Goal: Navigation & Orientation: Find specific page/section

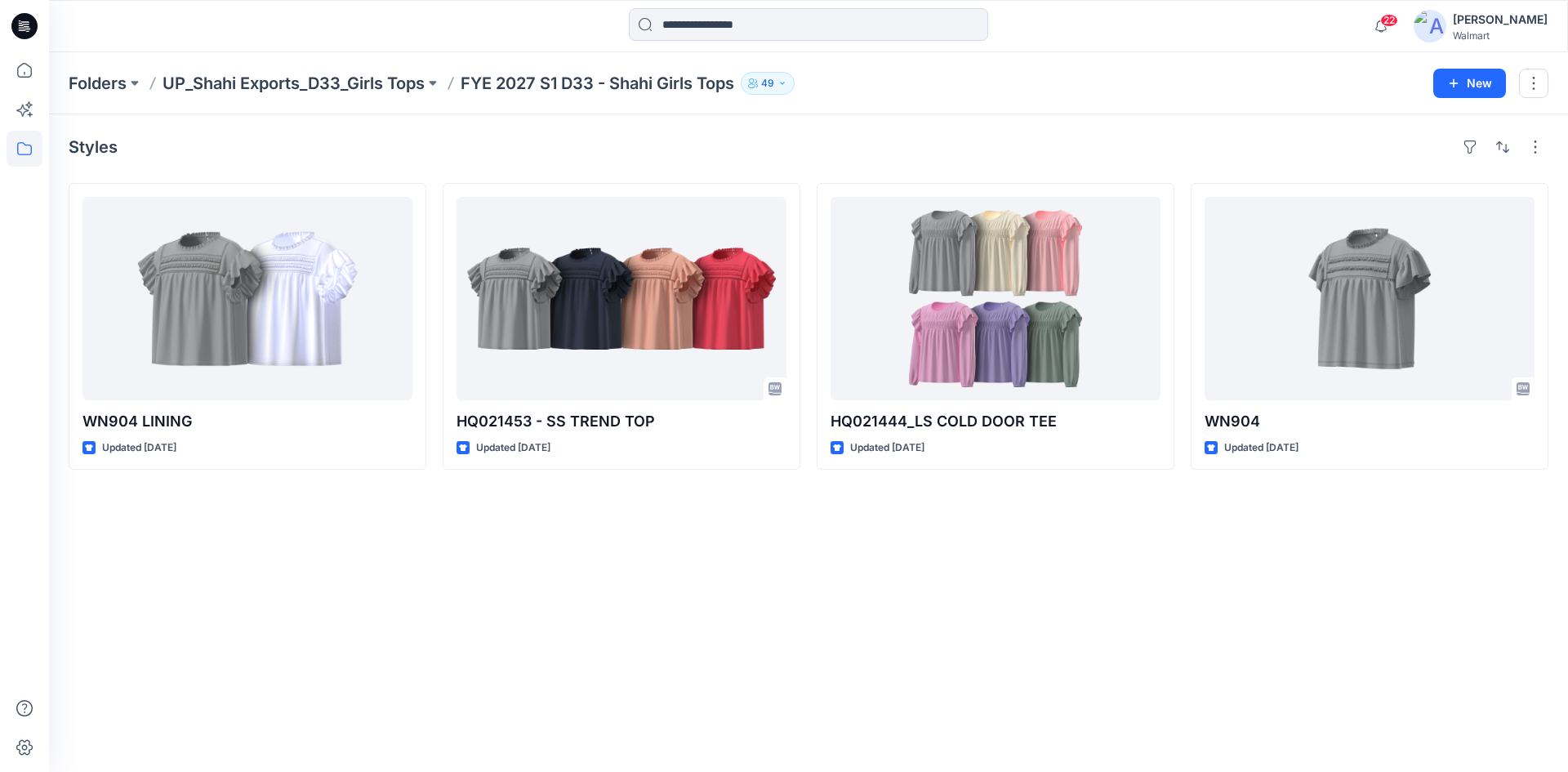
click at [1517, 30] on div "Walmart" at bounding box center [1500, 35] width 94 height 13
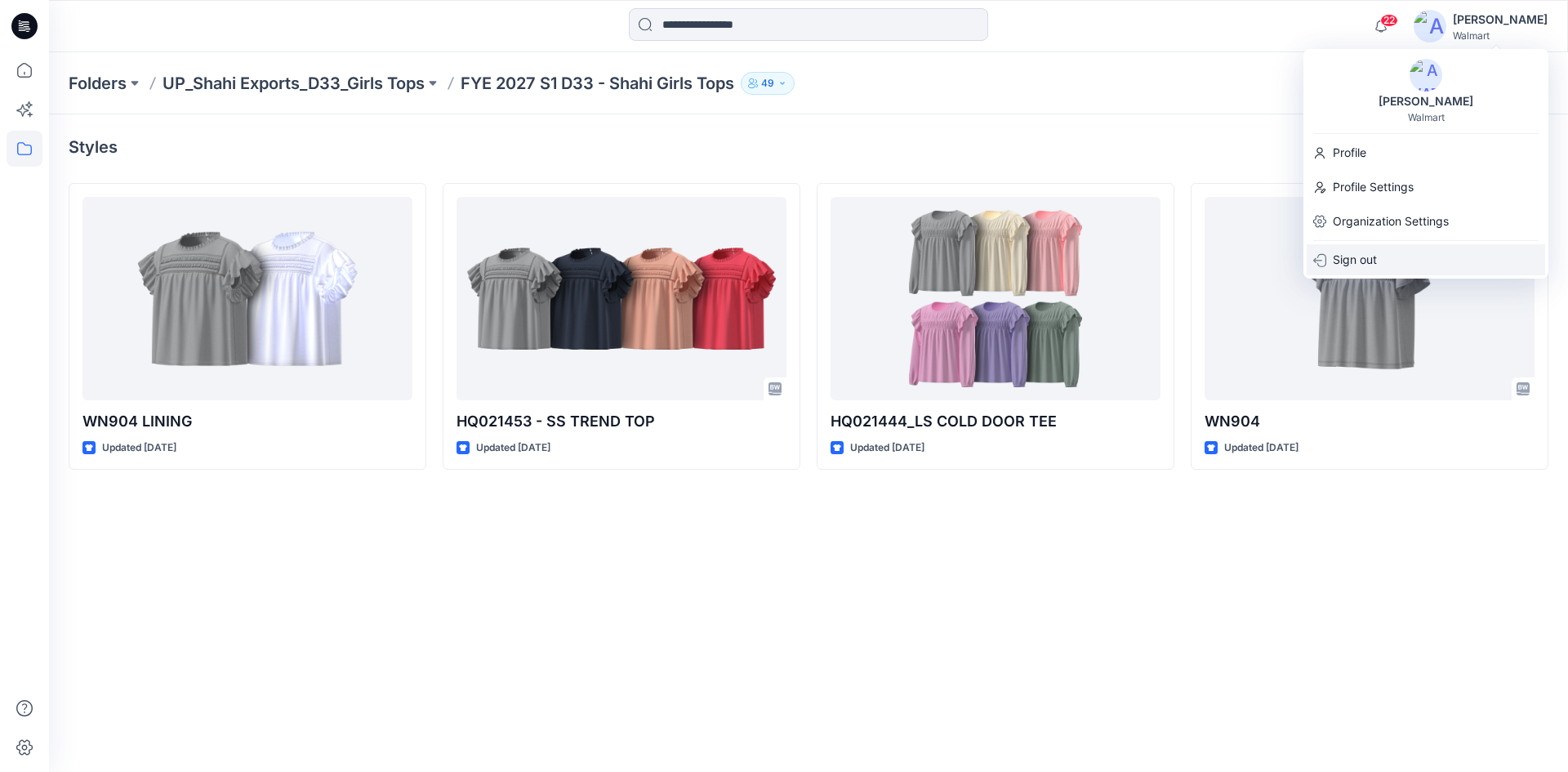
click at [1361, 259] on p "Sign out" at bounding box center [1355, 260] width 44 height 31
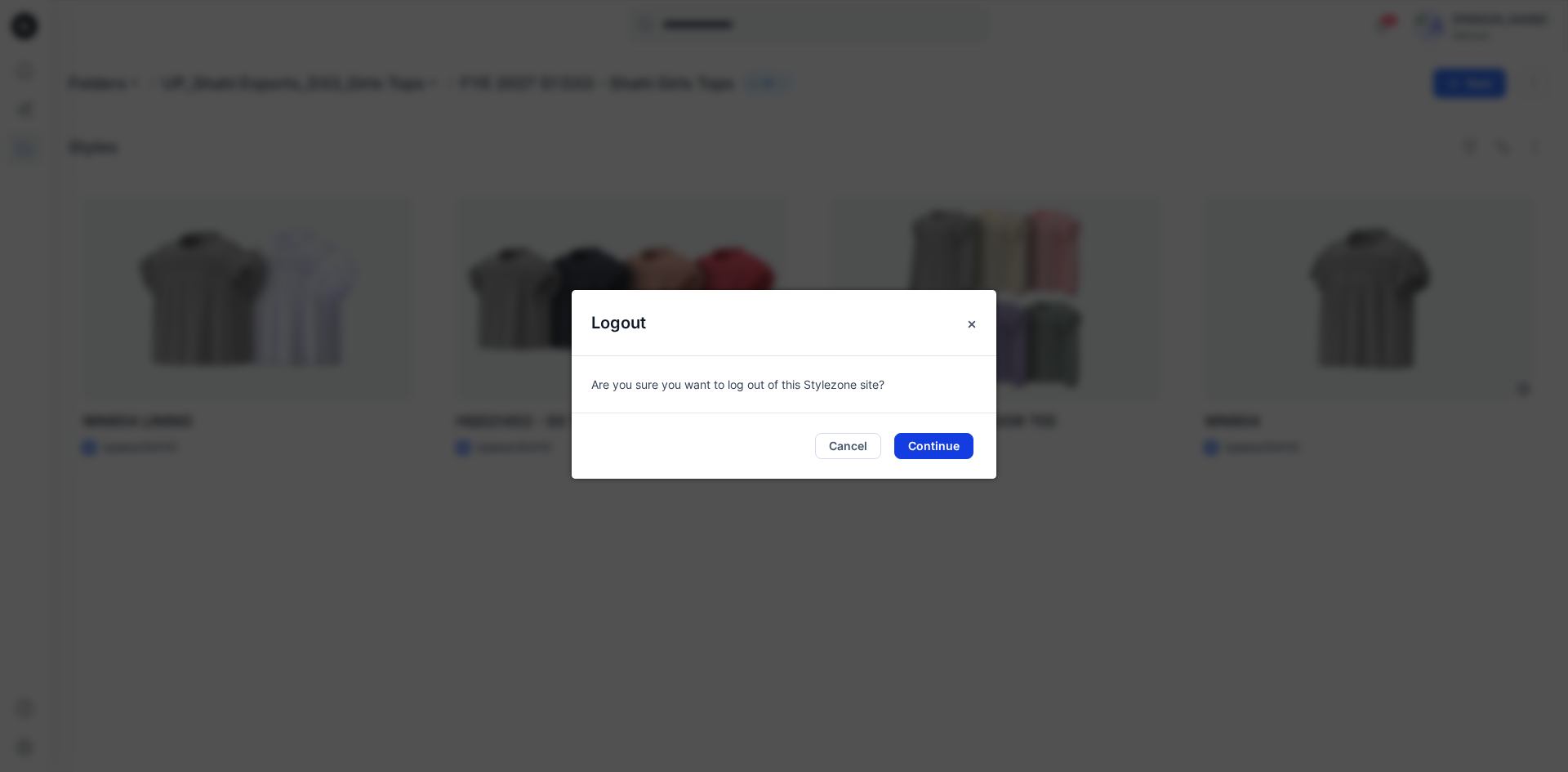
click at [931, 455] on button "Continue" at bounding box center [934, 445] width 79 height 26
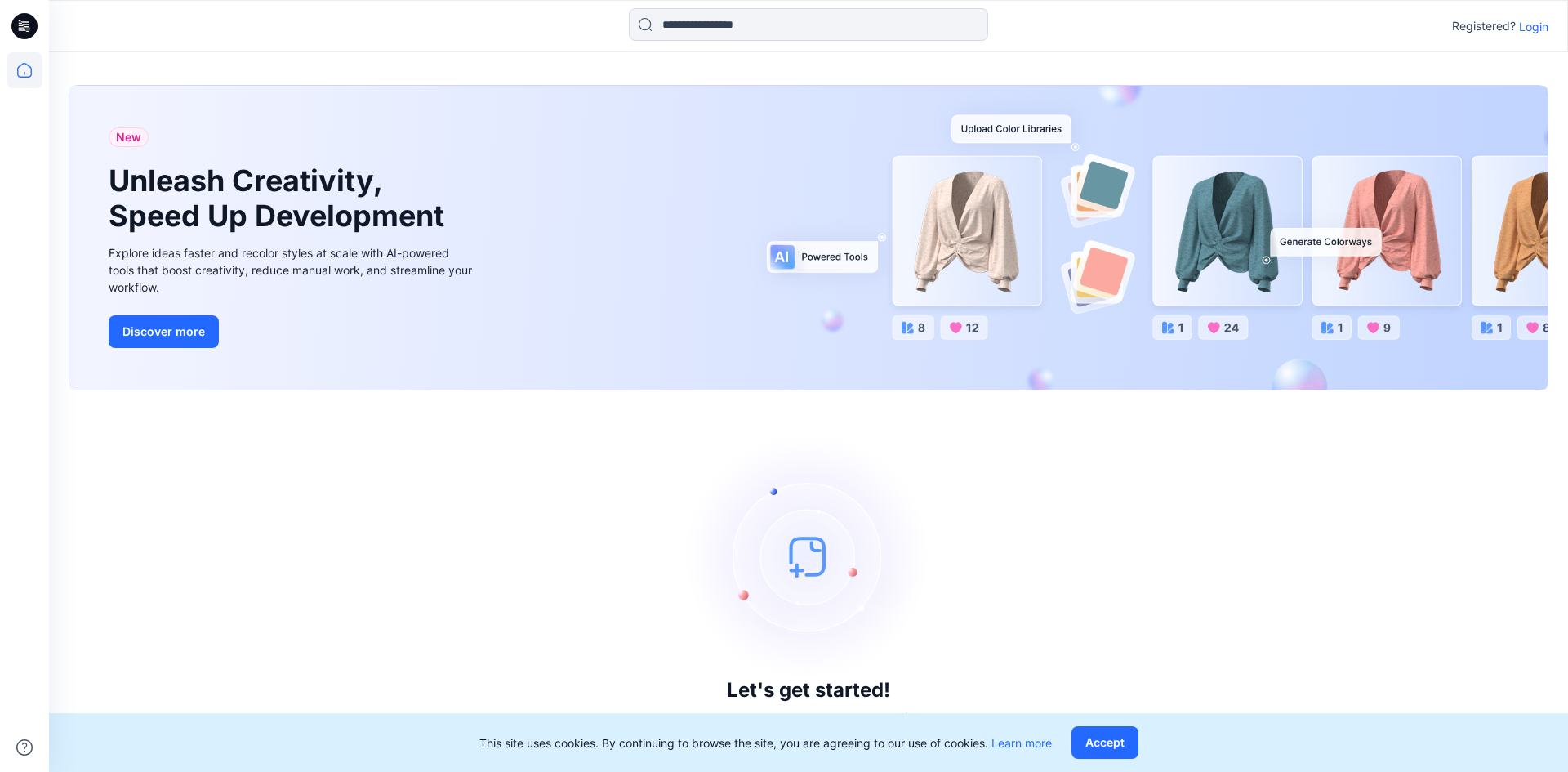
click at [1541, 28] on p "Login" at bounding box center [1534, 26] width 29 height 18
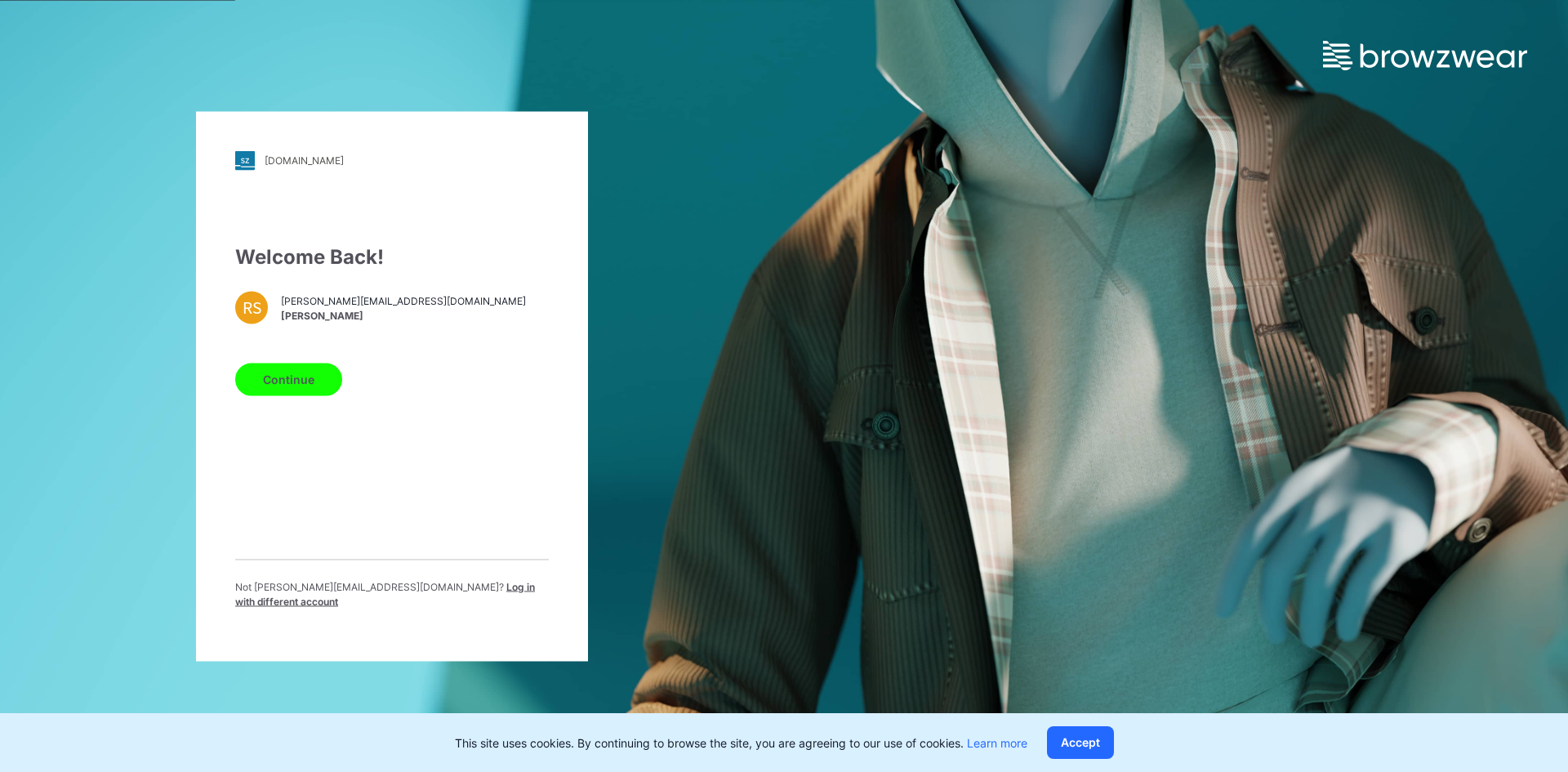
click at [439, 597] on span "Log in with different account" at bounding box center [385, 593] width 300 height 27
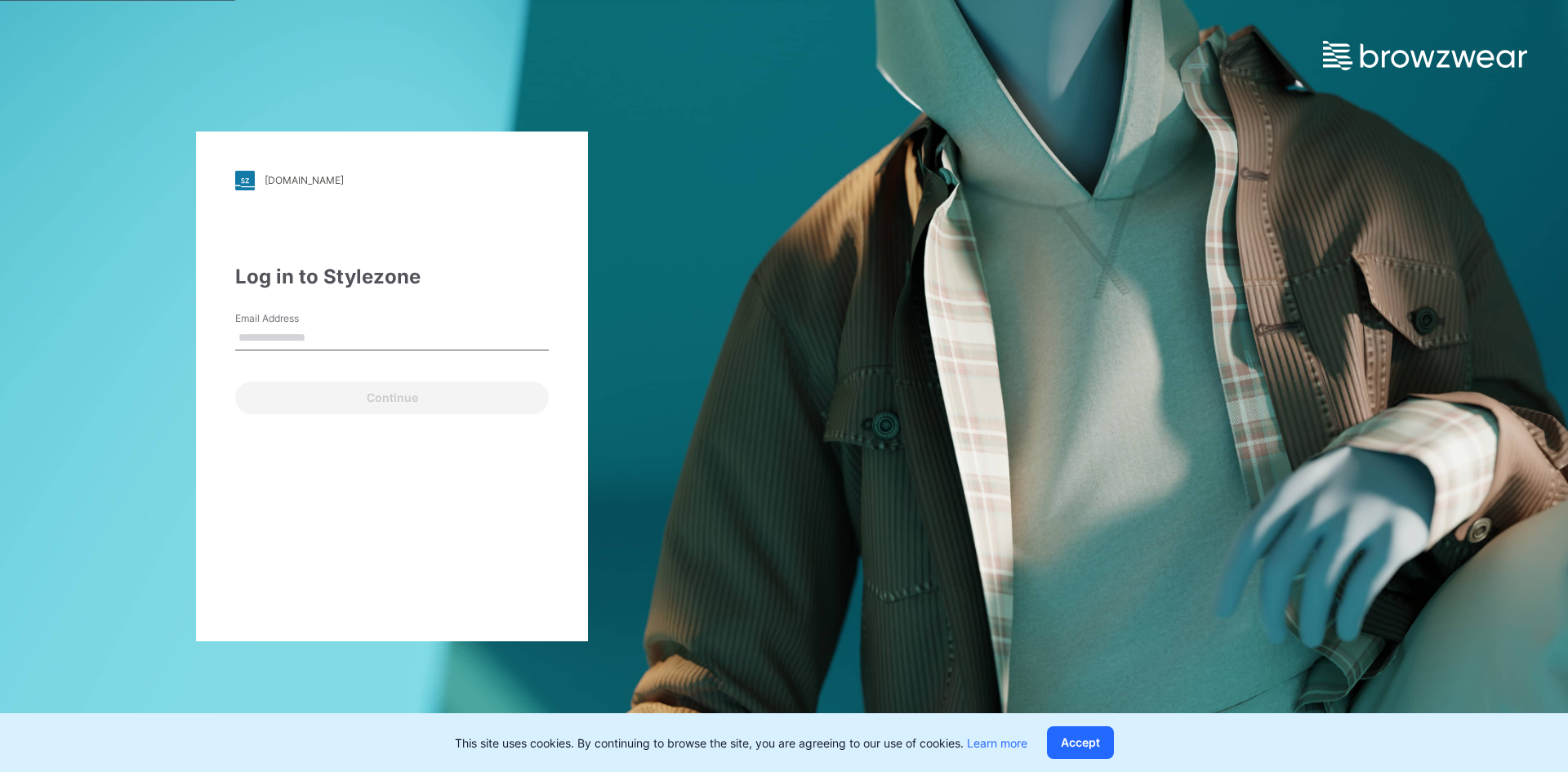
click at [443, 333] on input "Email Address" at bounding box center [392, 337] width 313 height 24
type input "**********"
click at [281, 414] on div "**********" at bounding box center [392, 386] width 392 height 509
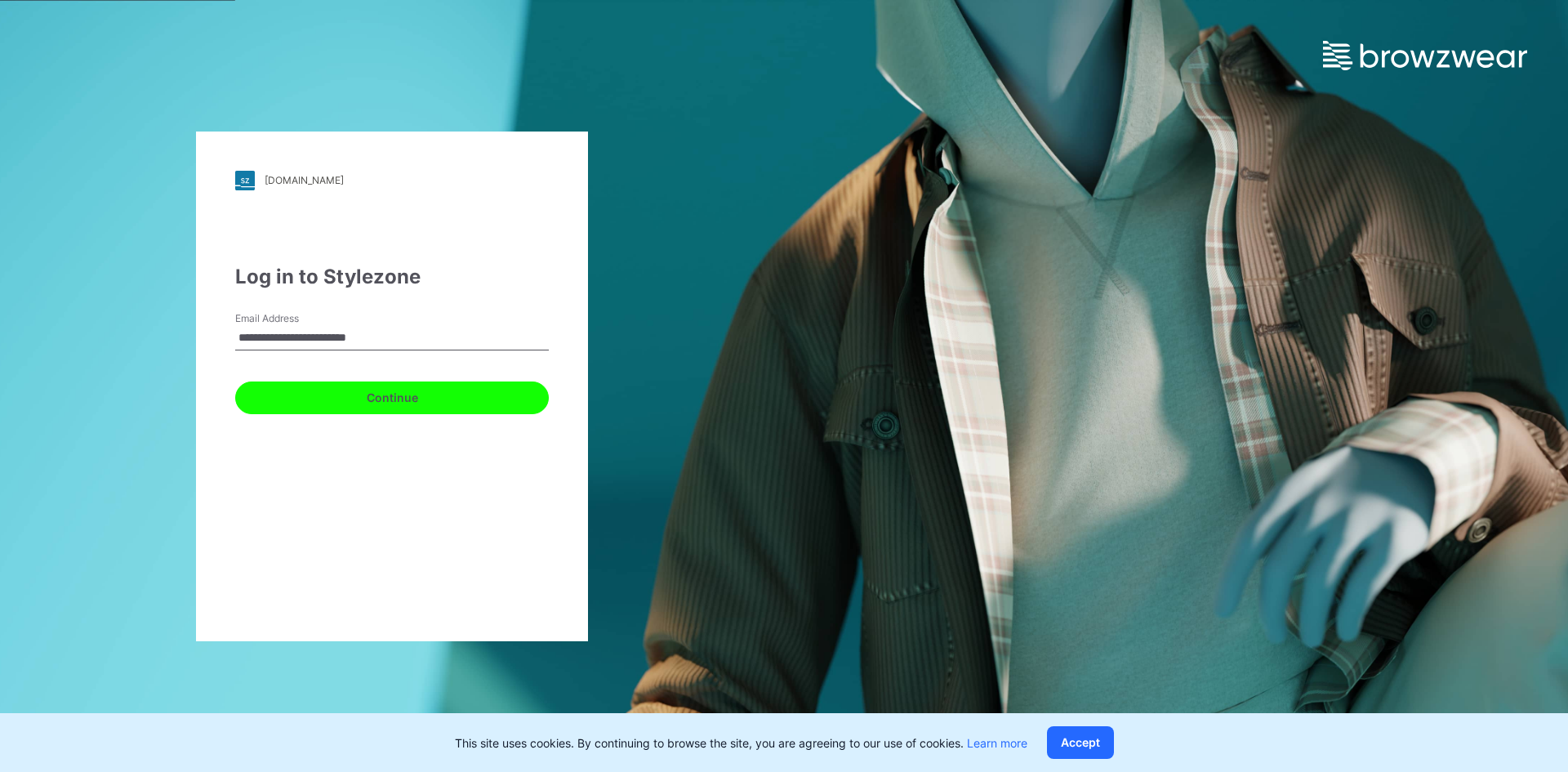
click at [302, 402] on button "Continue" at bounding box center [392, 398] width 313 height 33
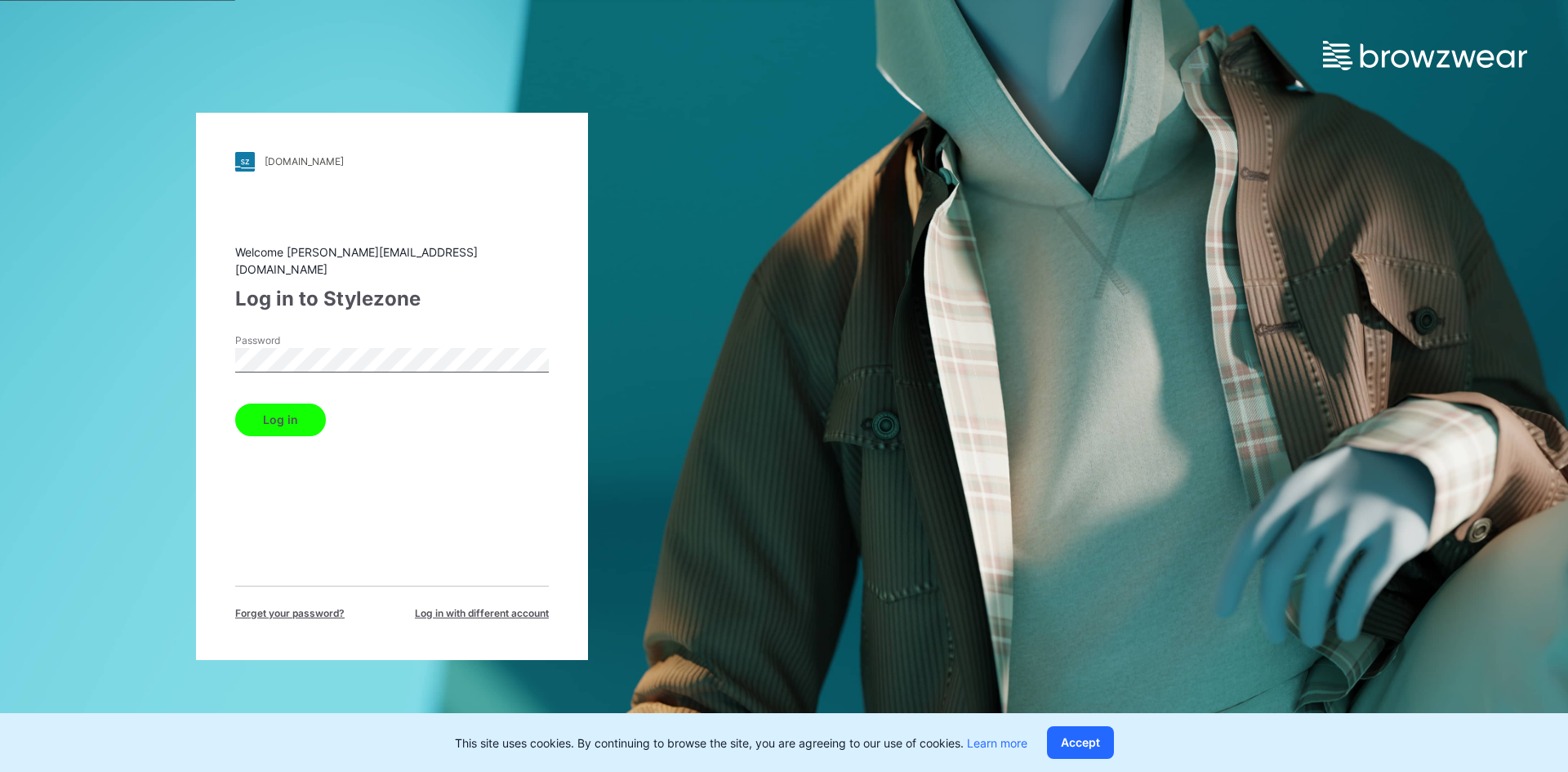
click at [299, 404] on button "Log in" at bounding box center [280, 420] width 90 height 33
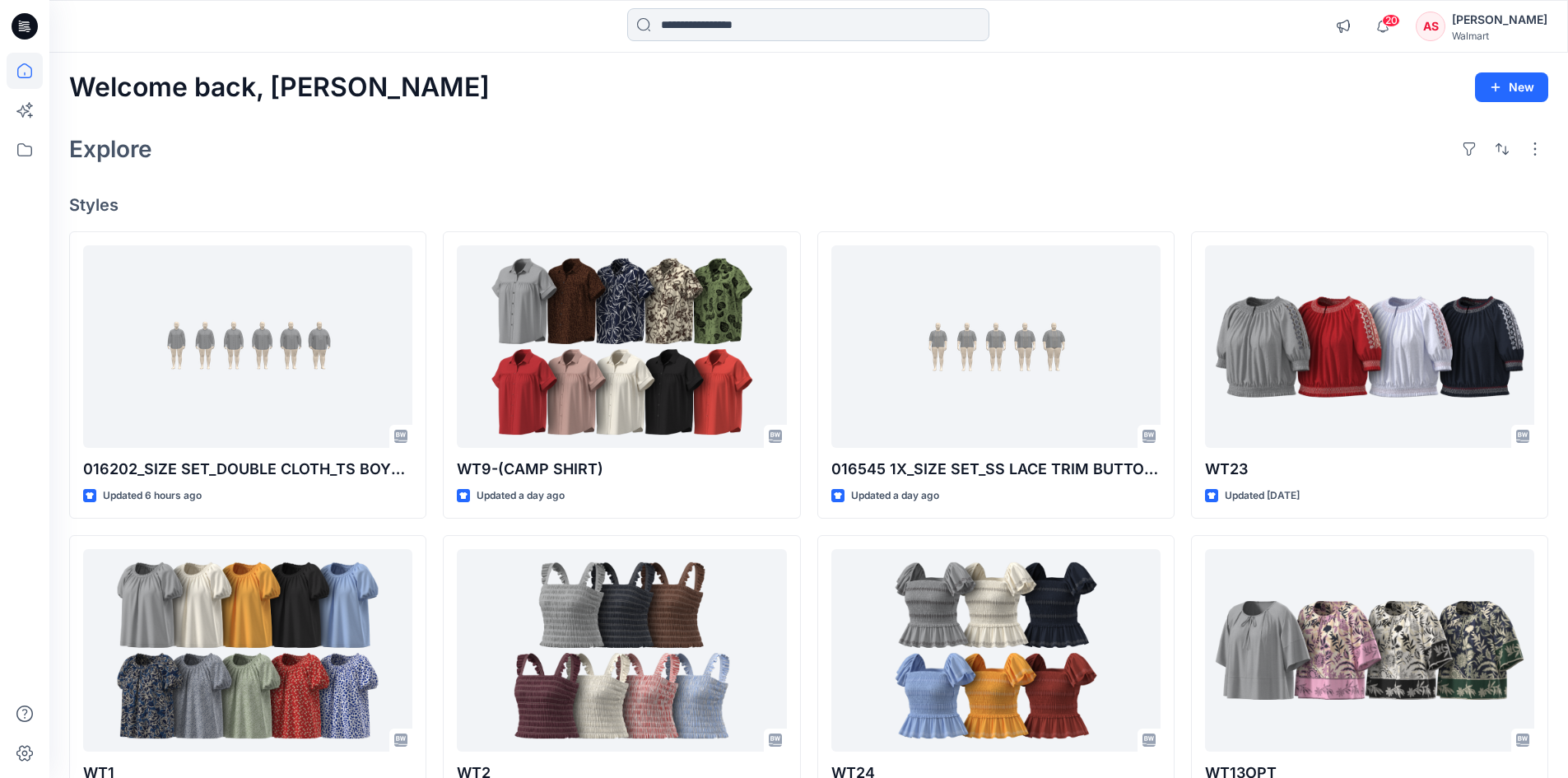
click at [733, 17] on input at bounding box center [808, 24] width 363 height 33
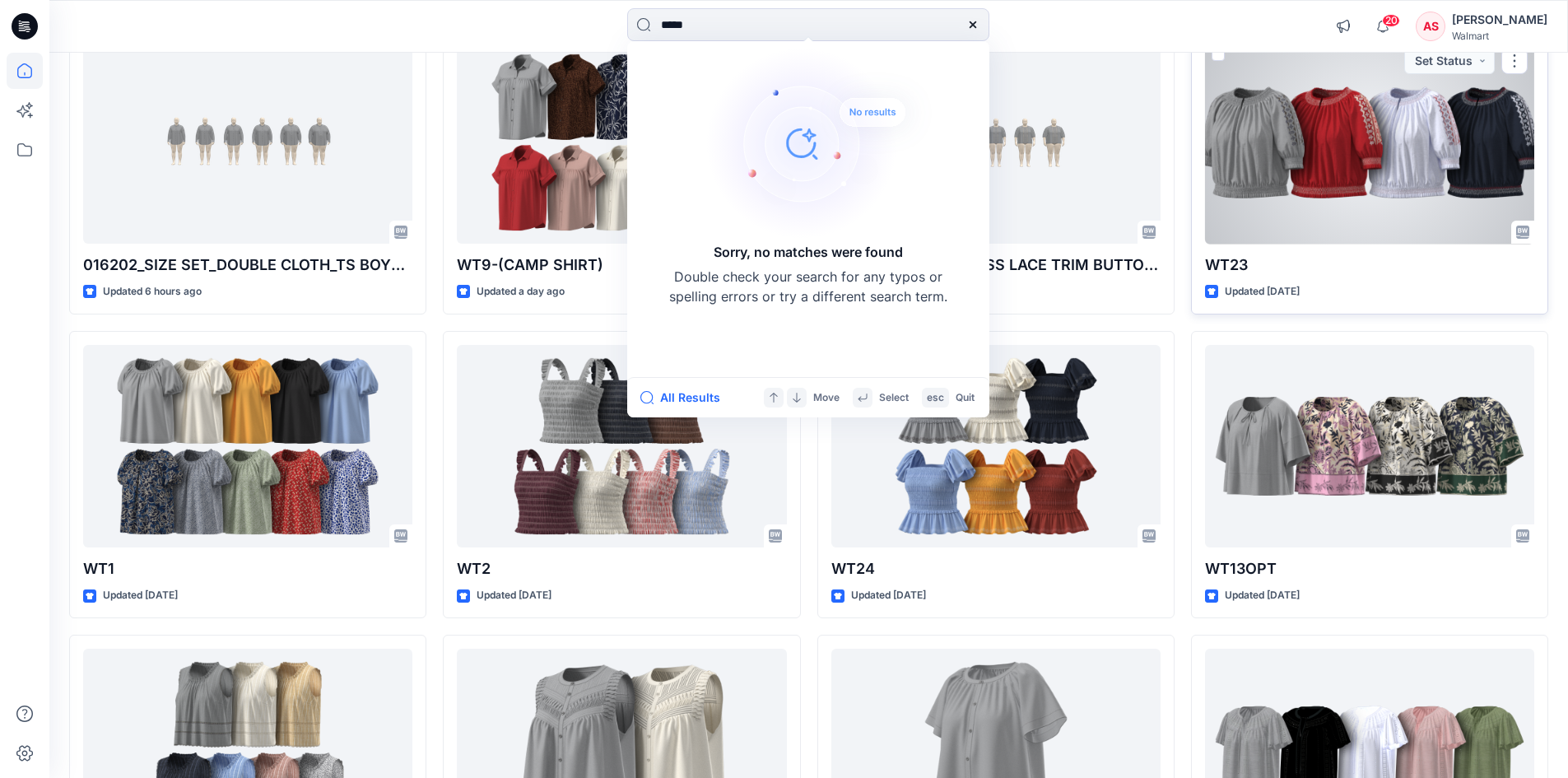
scroll to position [427, 0]
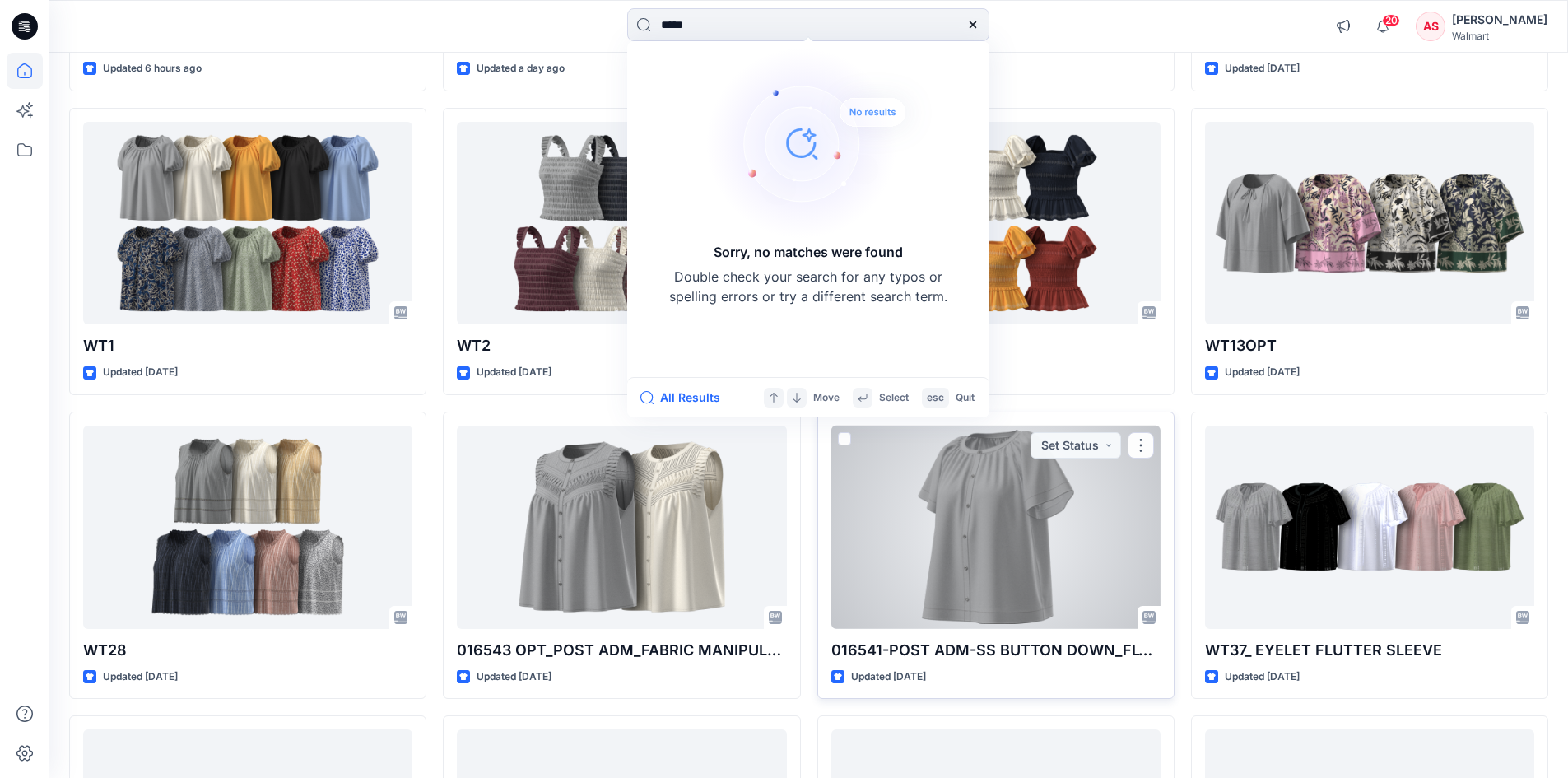
type input "*****"
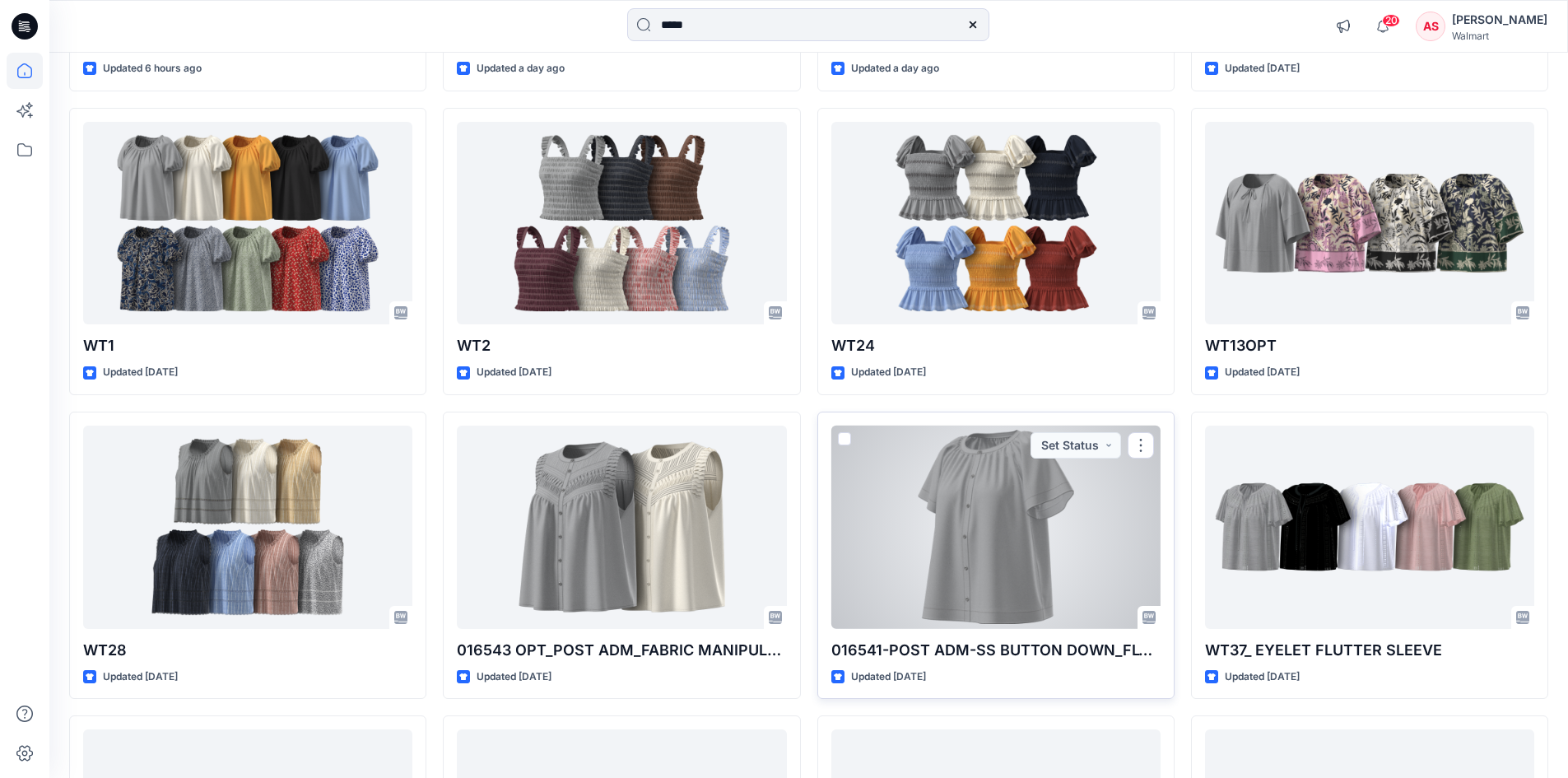
click at [1051, 577] on div at bounding box center [996, 526] width 329 height 203
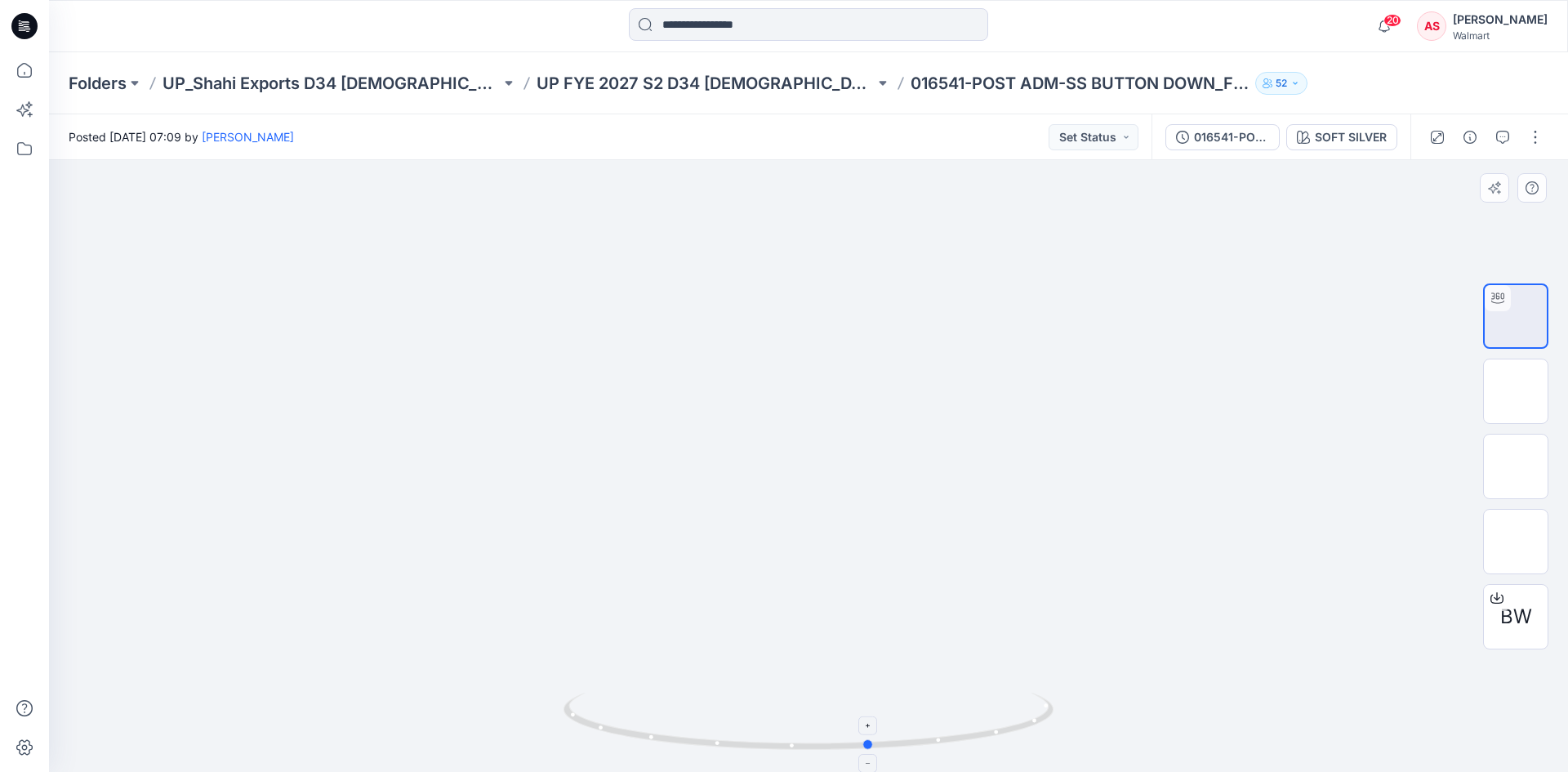
drag, startPoint x: 823, startPoint y: 747, endPoint x: 877, endPoint y: 747, distance: 54.0
click at [877, 747] on icon at bounding box center [810, 722] width 494 height 61
click at [18, 23] on icon at bounding box center [19, 23] width 3 height 1
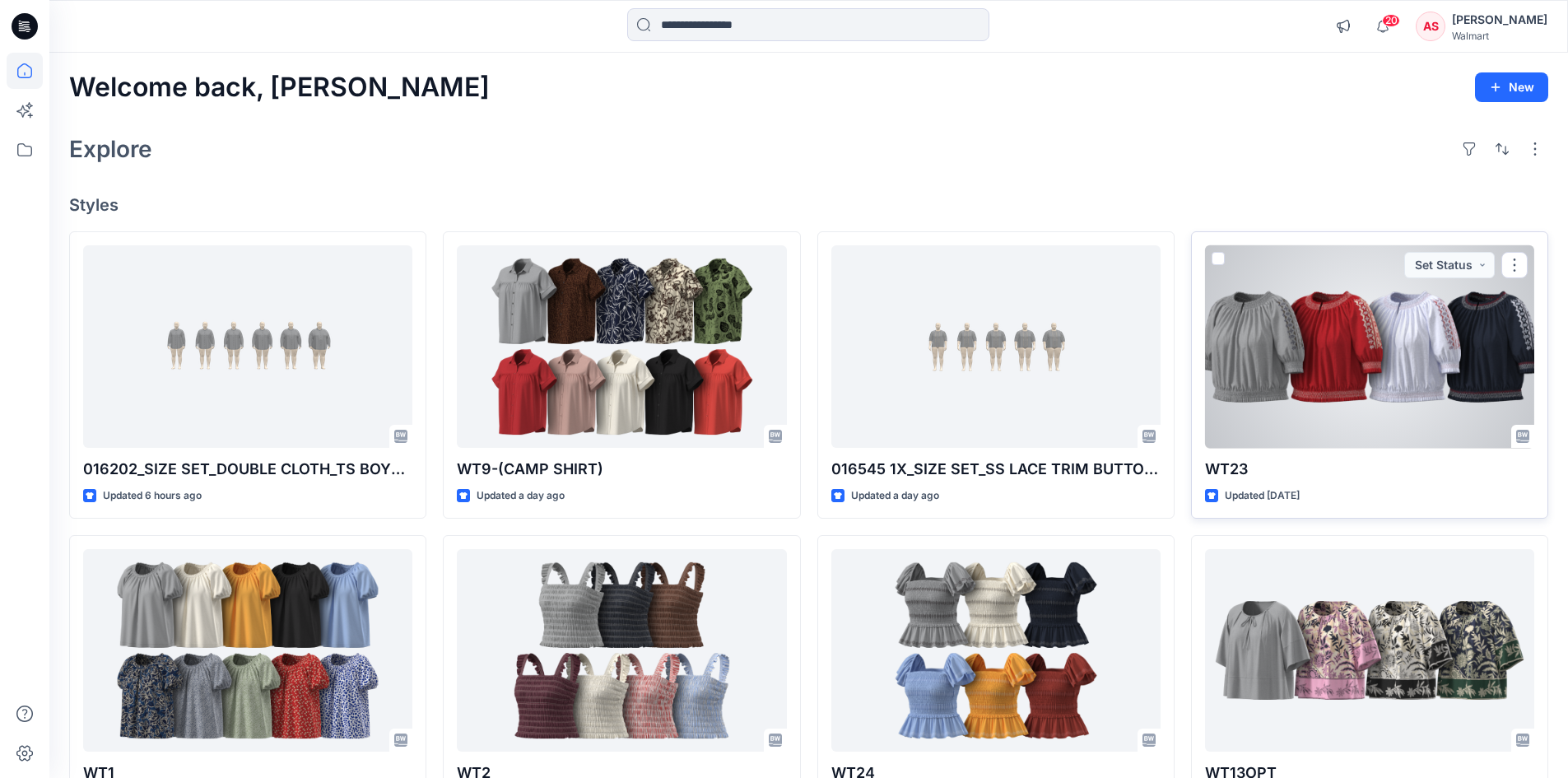
click at [1339, 341] on div at bounding box center [1370, 346] width 329 height 203
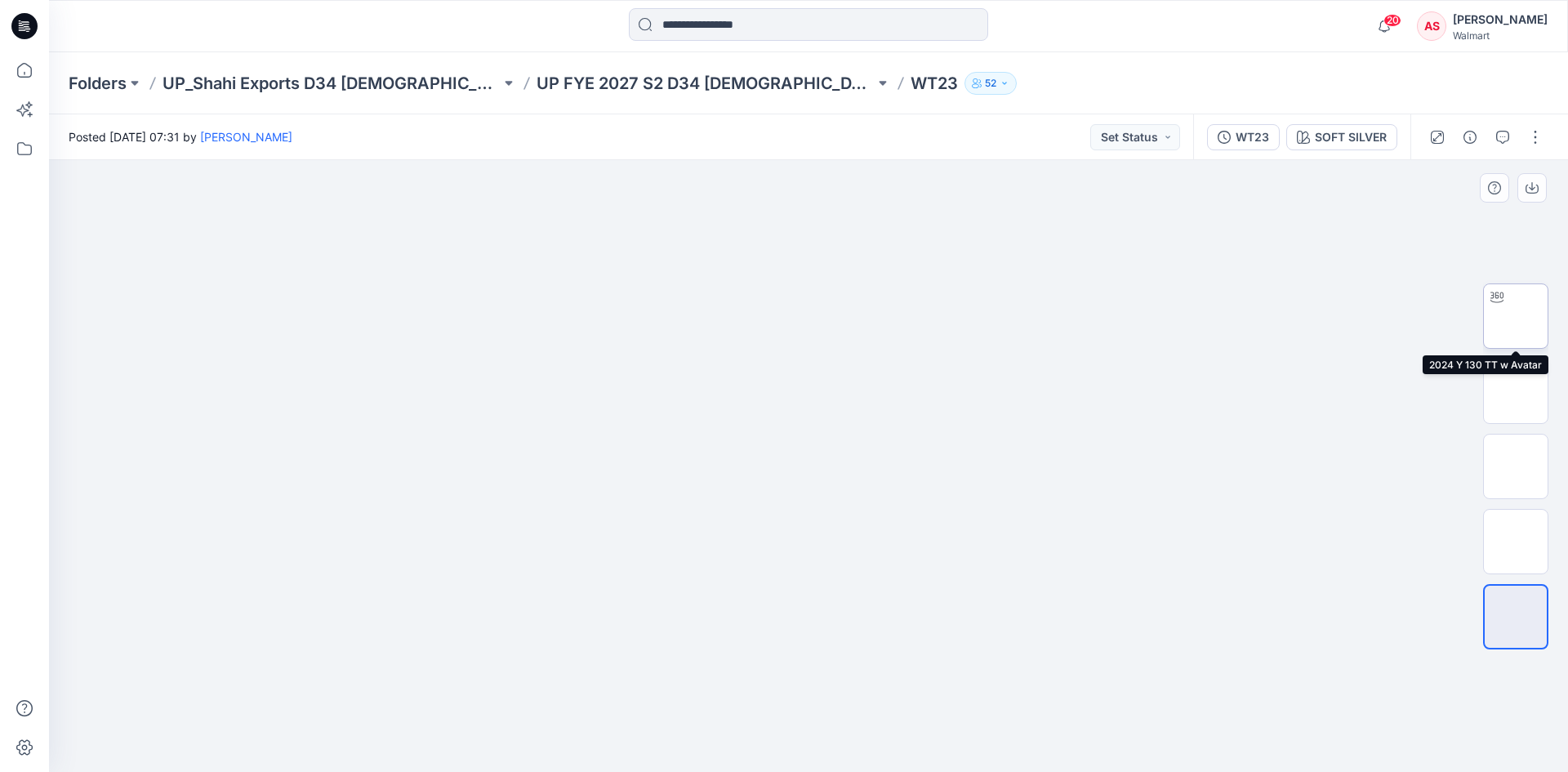
click at [1516, 316] on img at bounding box center [1516, 316] width 0 height 0
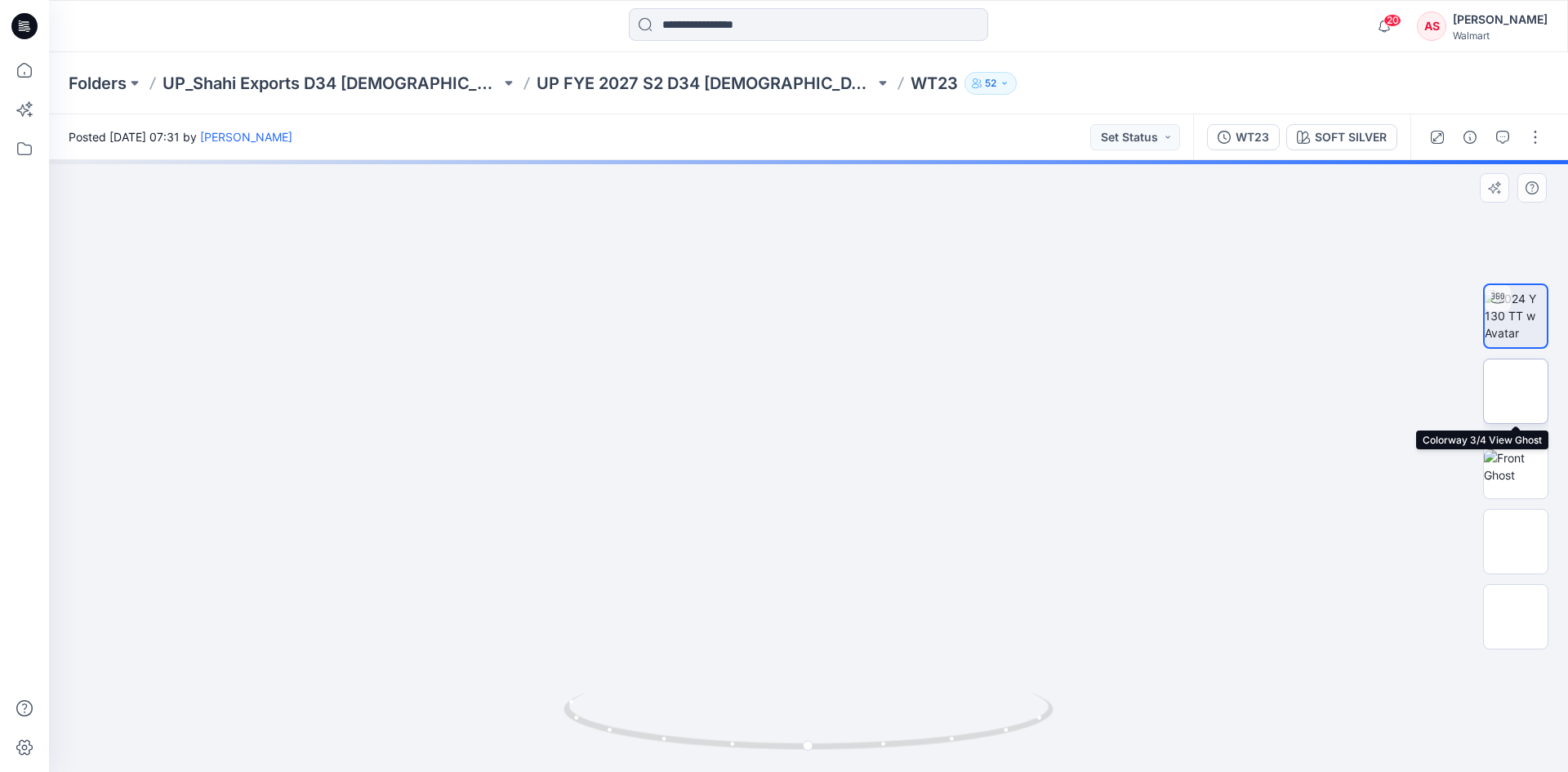
click at [1516, 391] on img at bounding box center [1516, 391] width 0 height 0
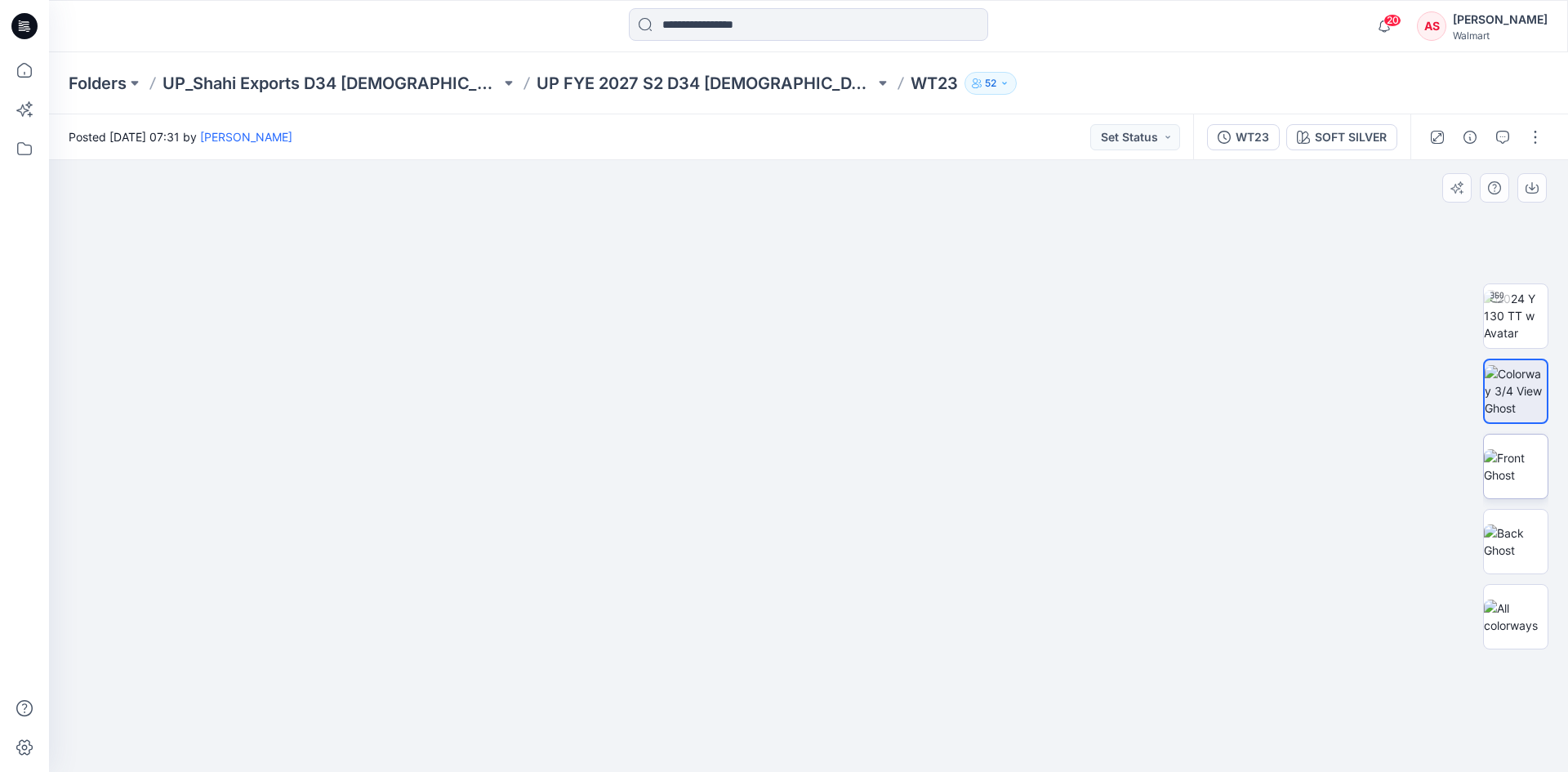
click at [1513, 475] on img at bounding box center [1516, 466] width 64 height 34
click at [18, 28] on icon at bounding box center [24, 25] width 26 height 26
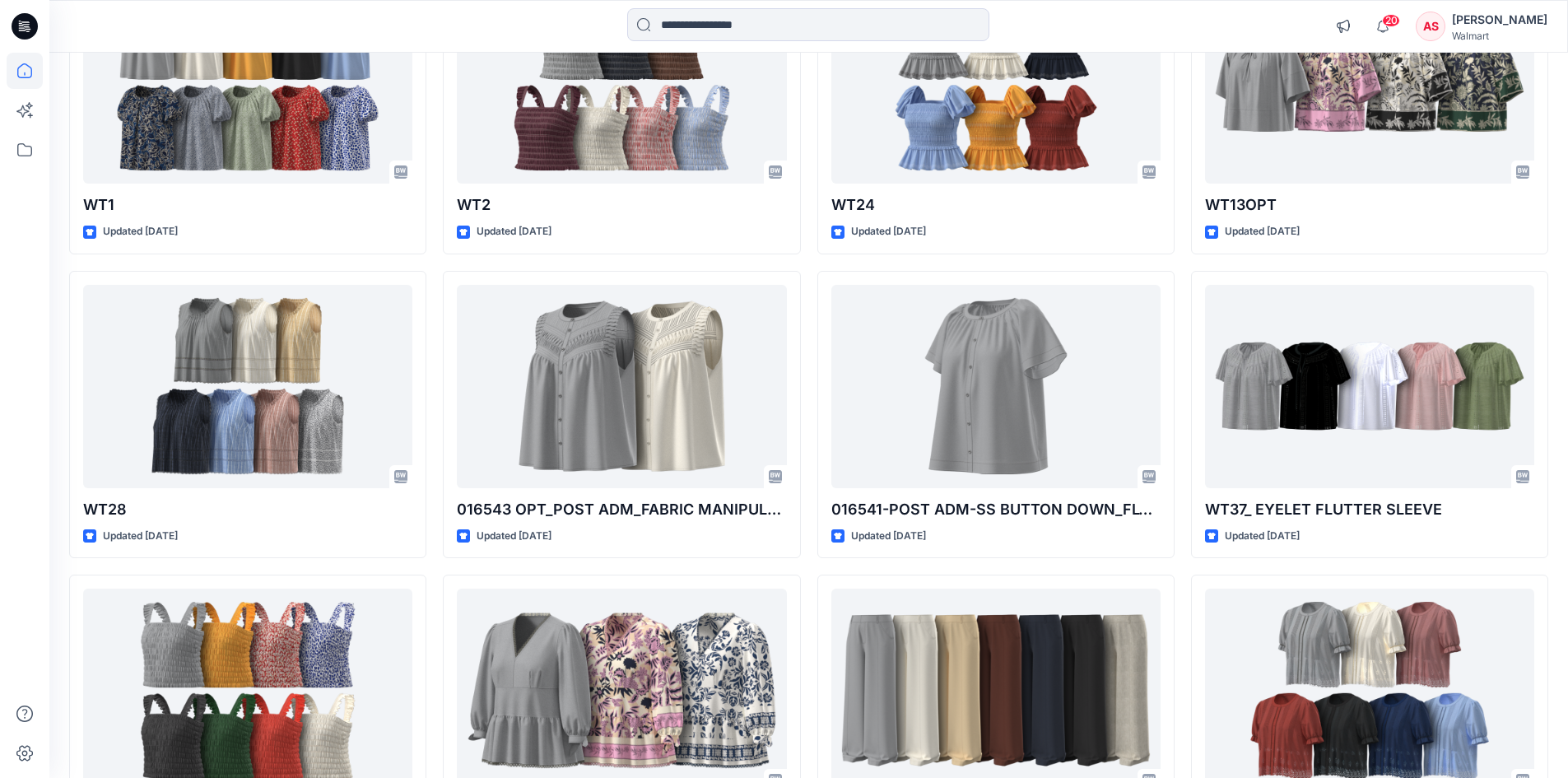
scroll to position [576, 0]
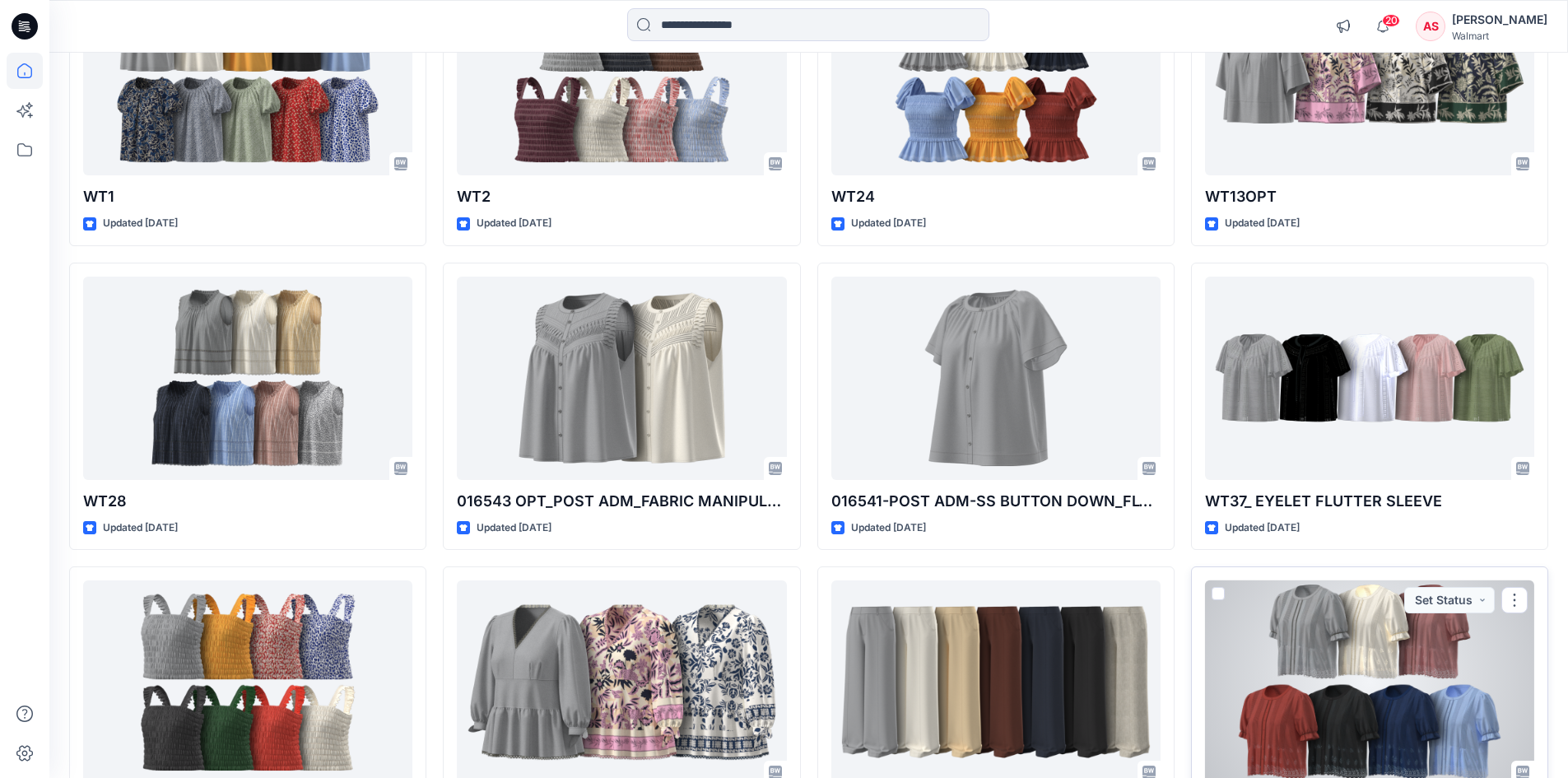
click at [1384, 644] on div at bounding box center [1370, 681] width 329 height 203
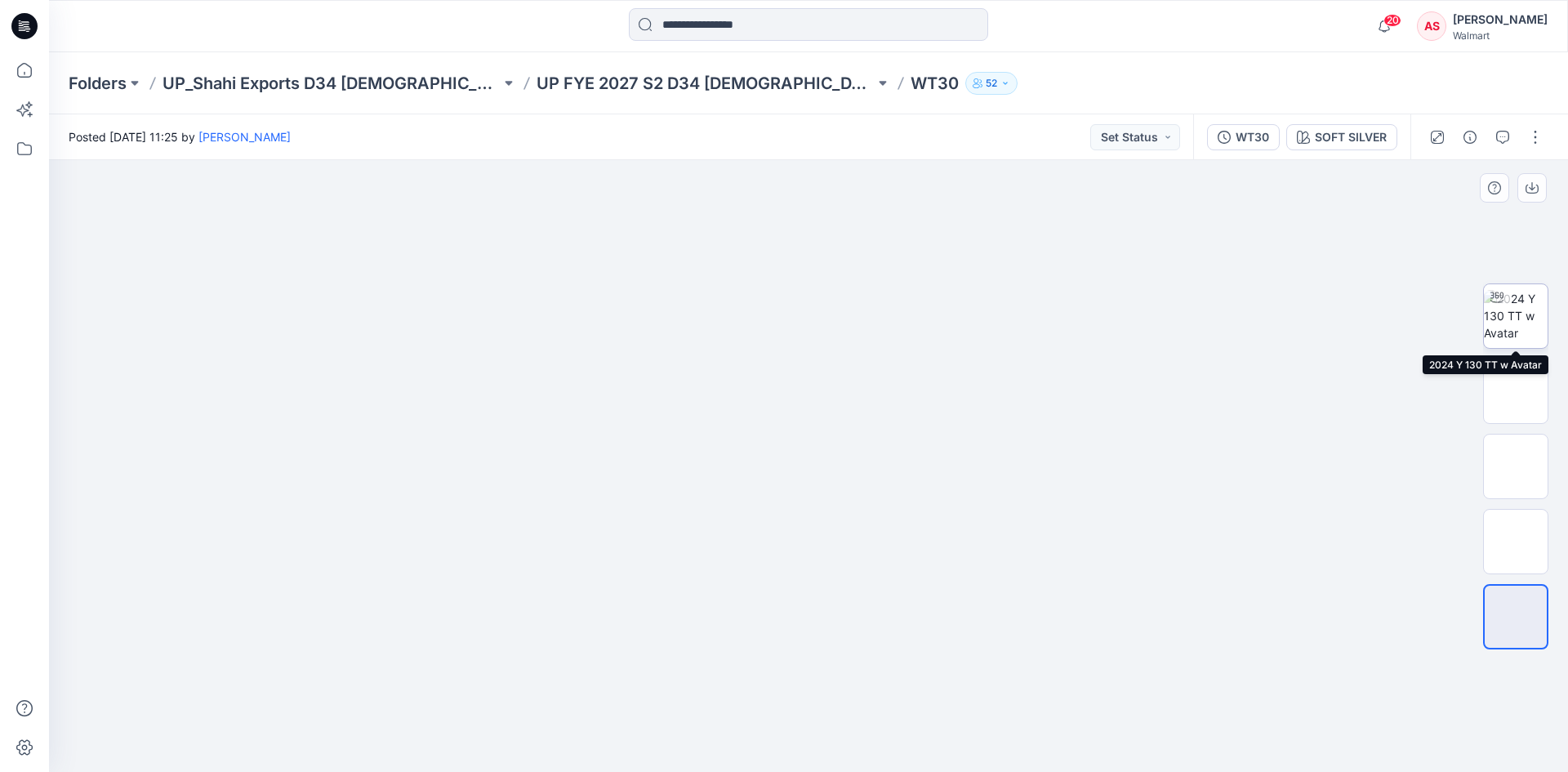
click at [1515, 321] on img at bounding box center [1516, 315] width 64 height 52
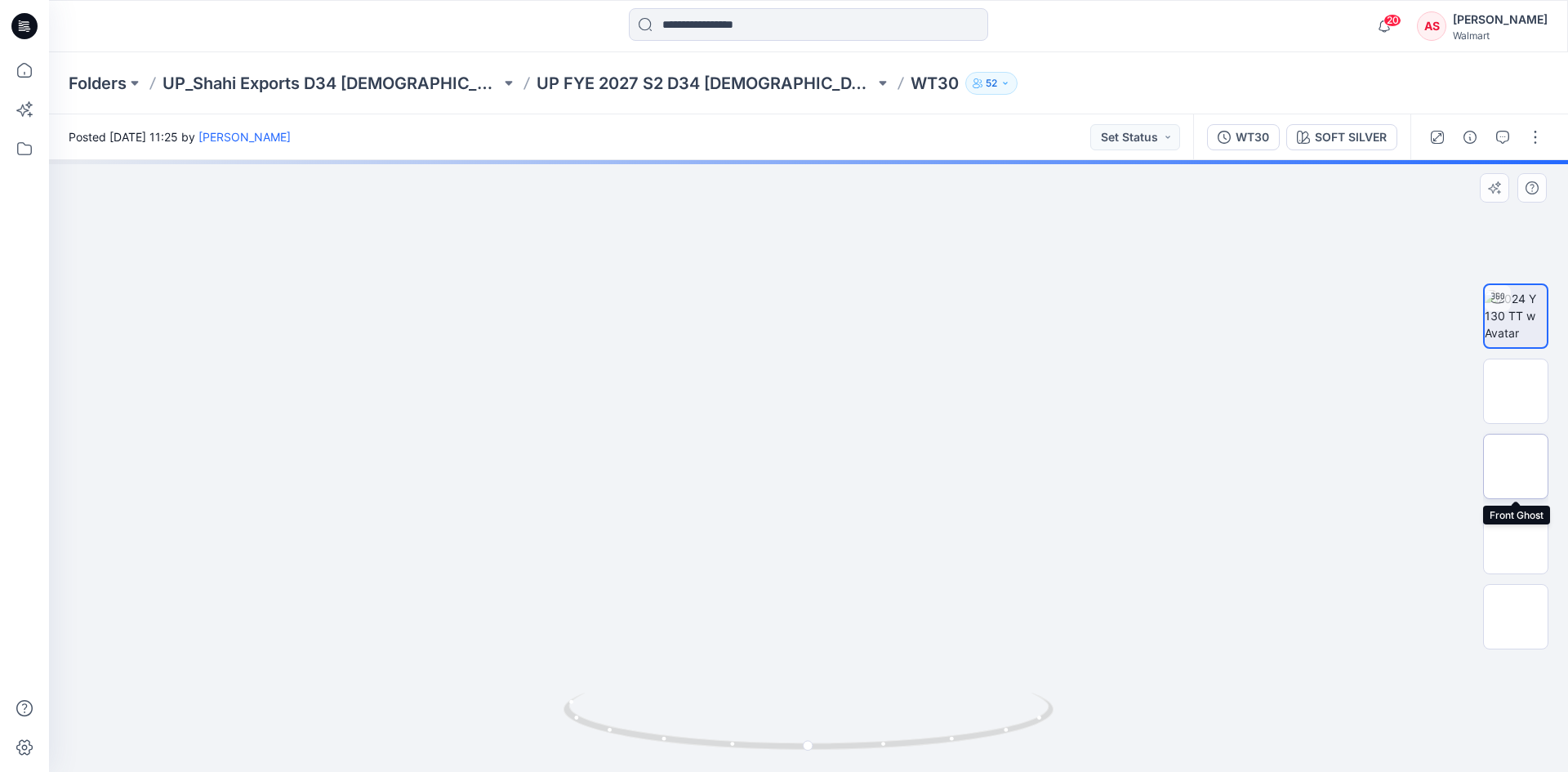
click at [1516, 467] on img at bounding box center [1516, 467] width 0 height 0
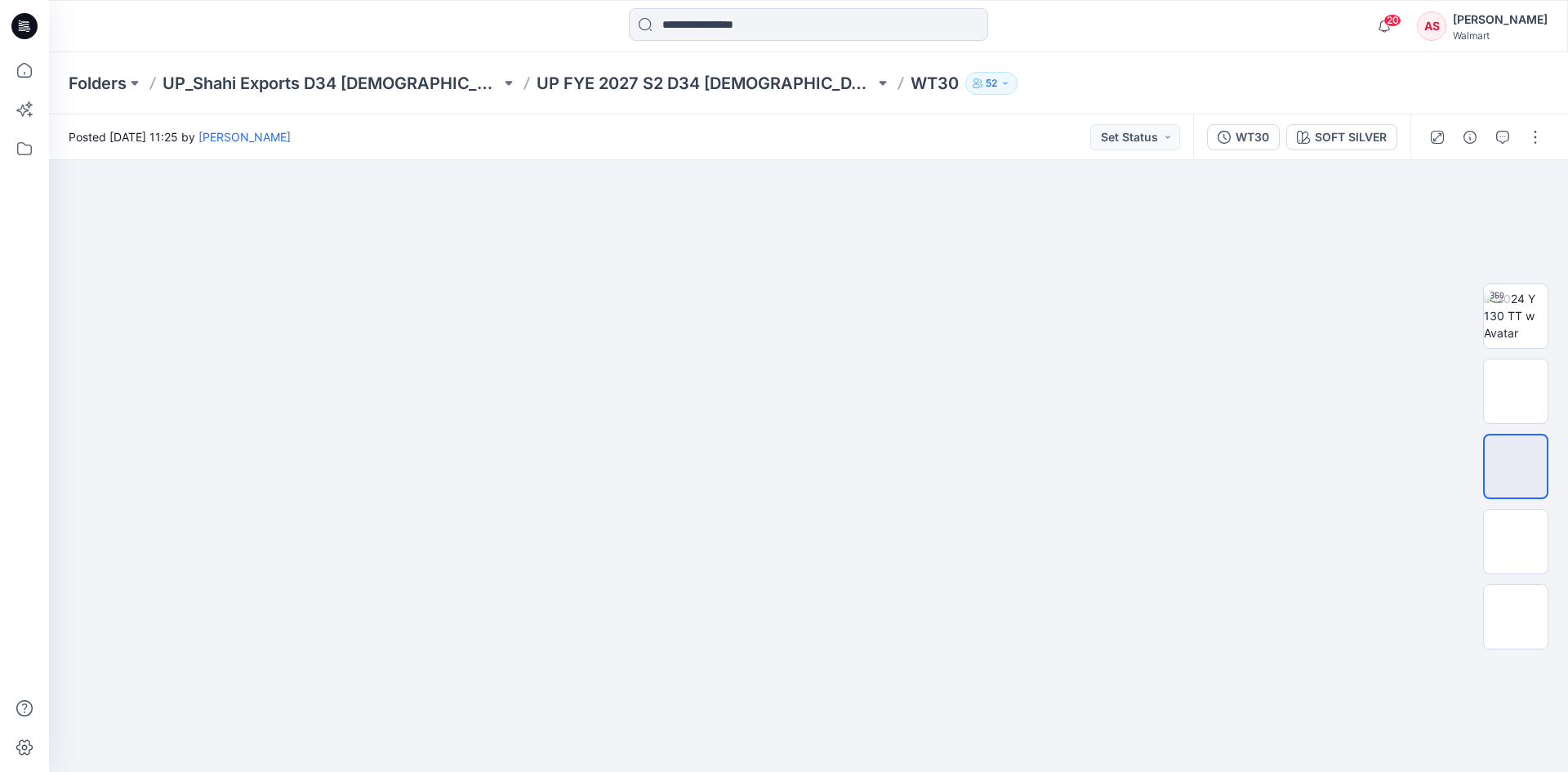
click at [26, 28] on icon at bounding box center [24, 25] width 26 height 26
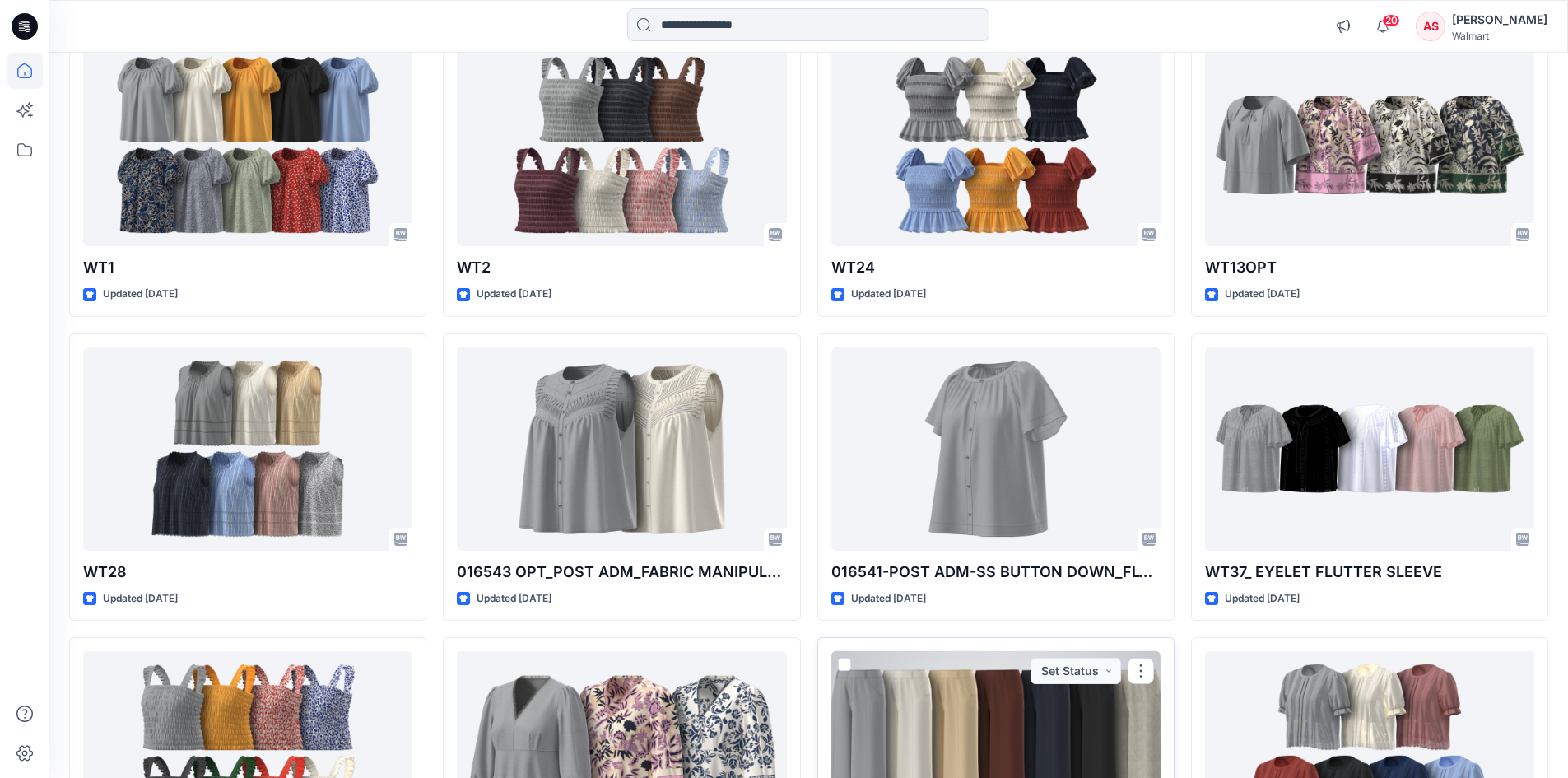
scroll to position [494, 0]
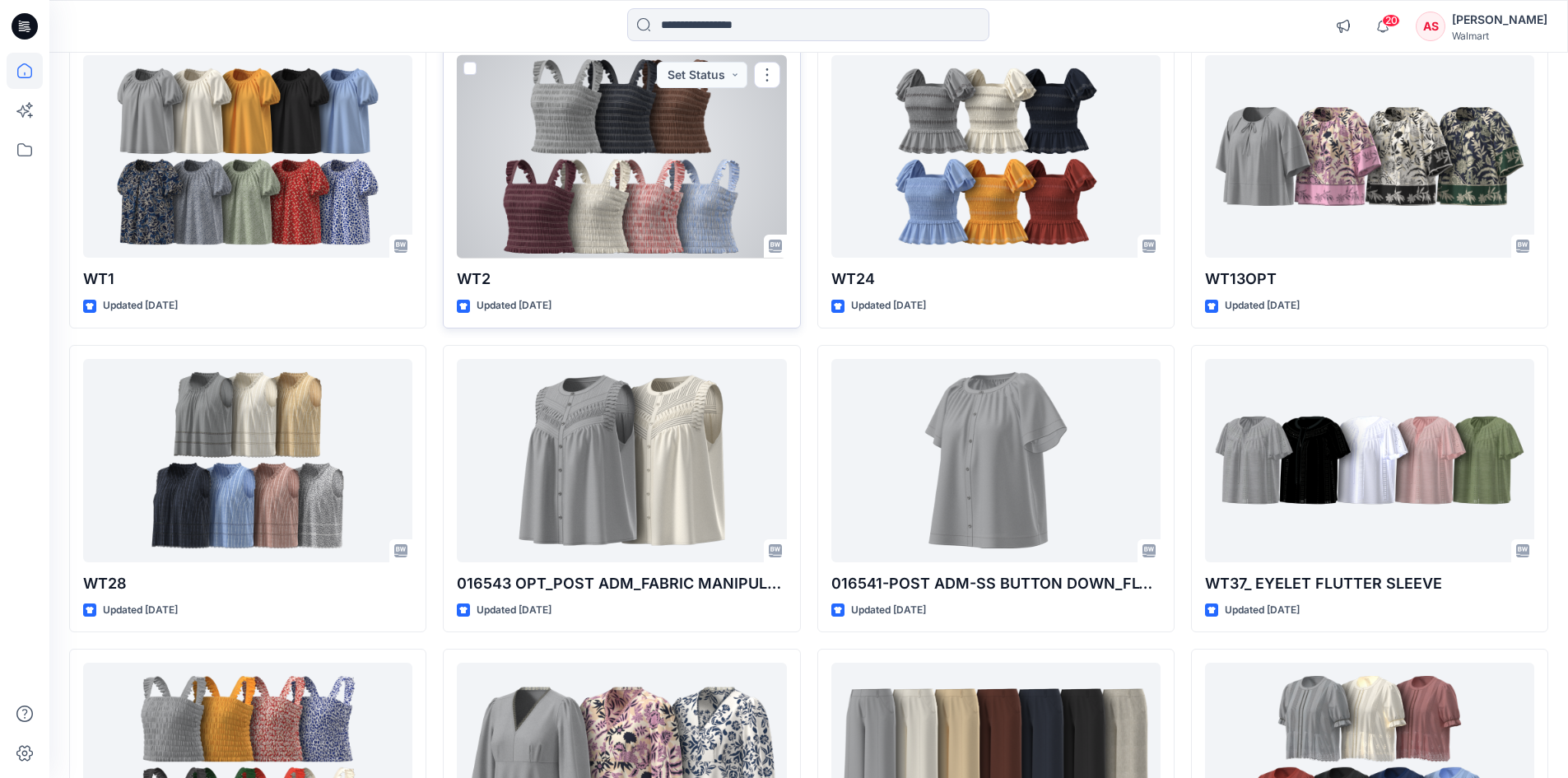
click at [648, 169] on div at bounding box center [621, 156] width 329 height 203
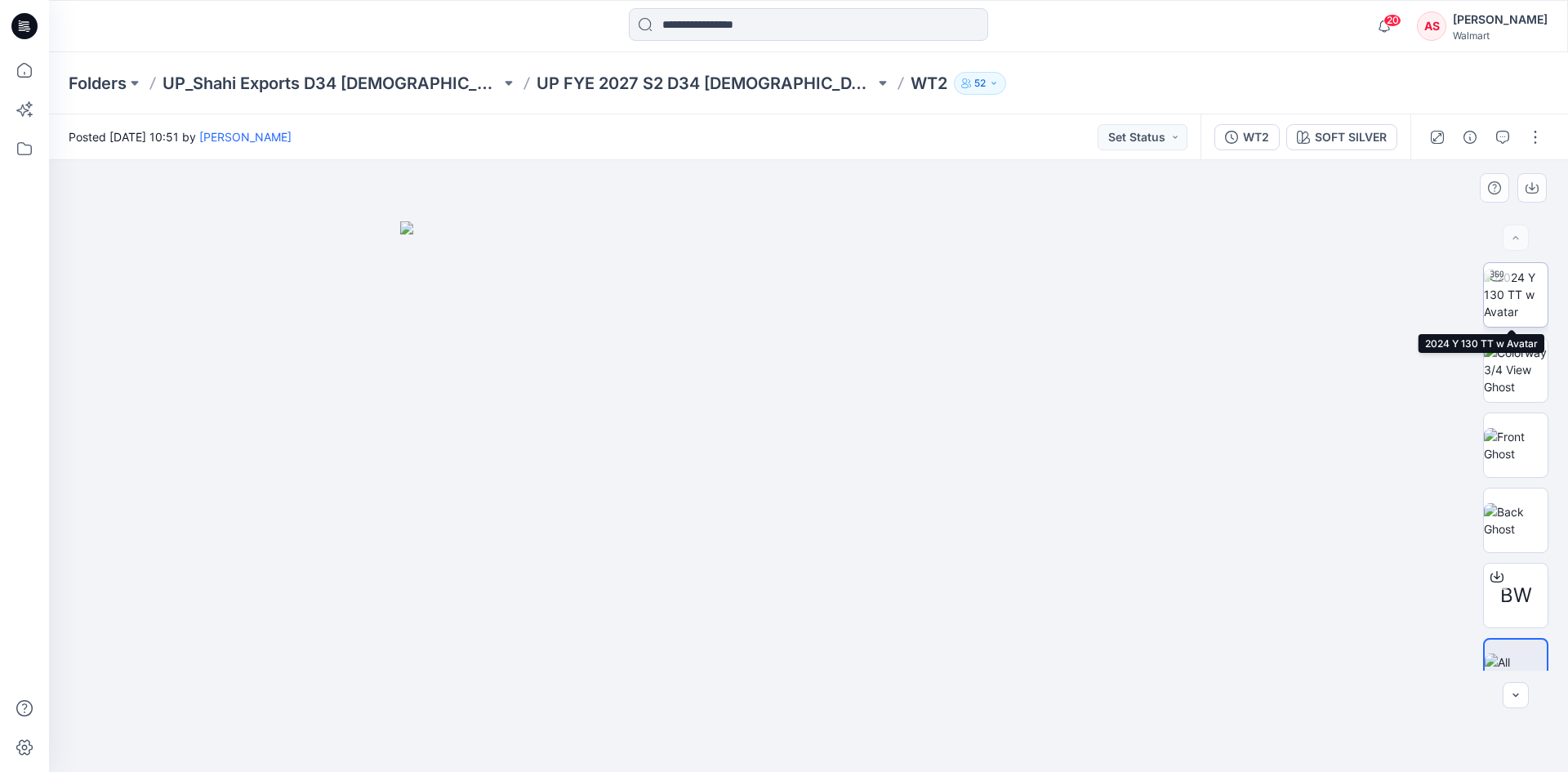
click at [1513, 300] on img at bounding box center [1516, 294] width 64 height 52
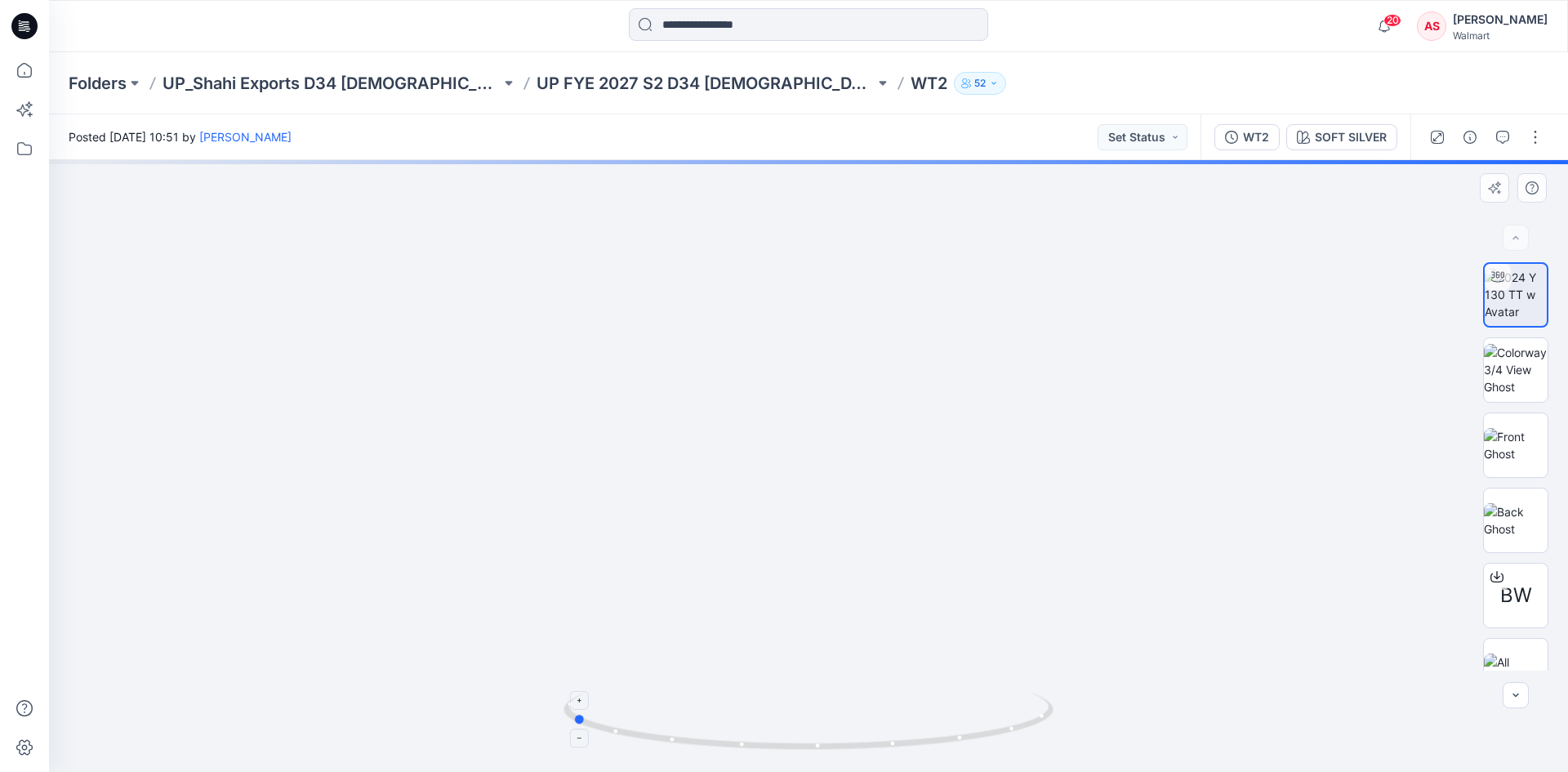
drag, startPoint x: 822, startPoint y: 739, endPoint x: 1056, endPoint y: 732, distance: 234.1
click at [1056, 732] on icon at bounding box center [810, 722] width 494 height 61
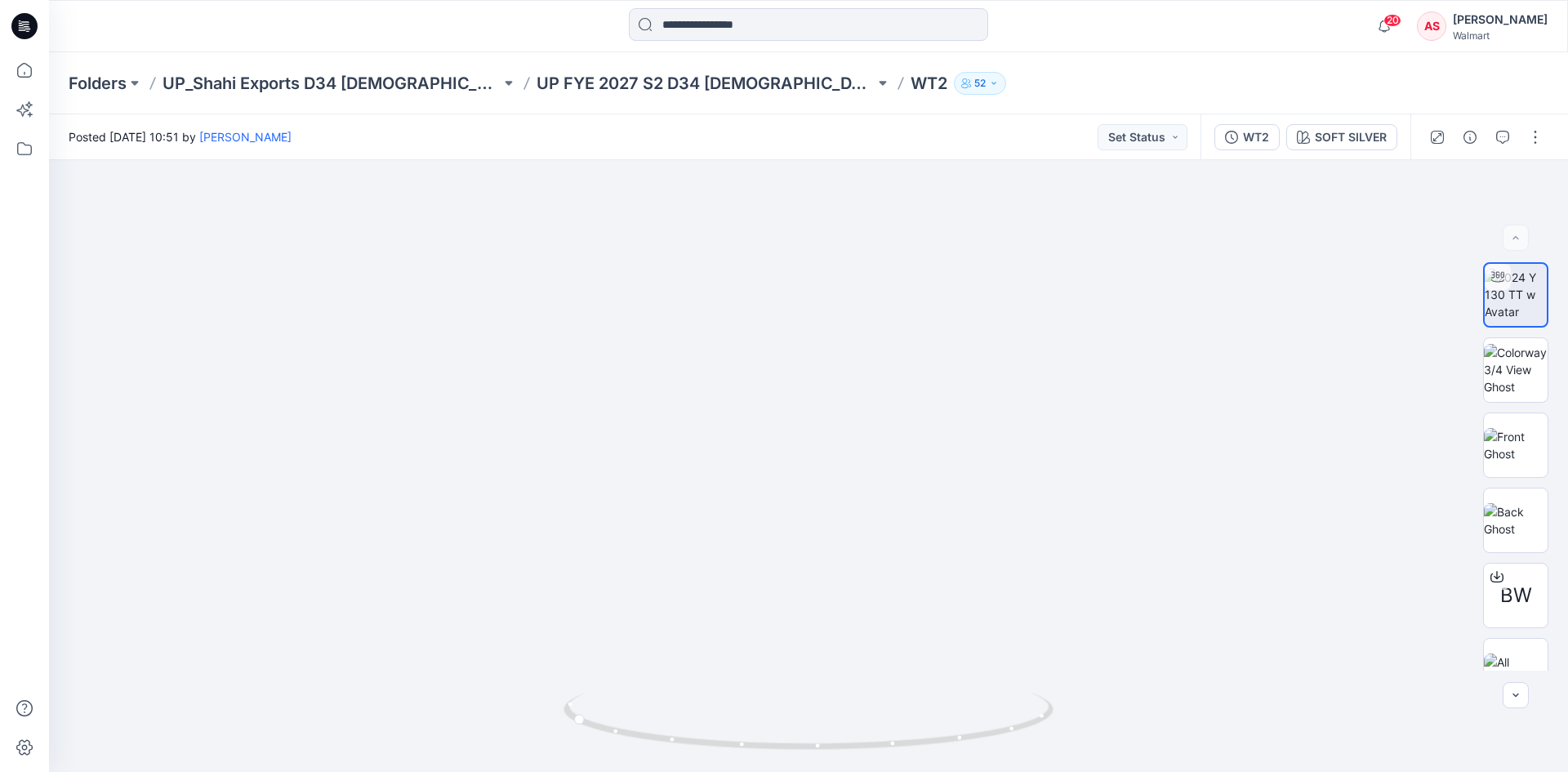
click at [38, 24] on div at bounding box center [24, 26] width 53 height 53
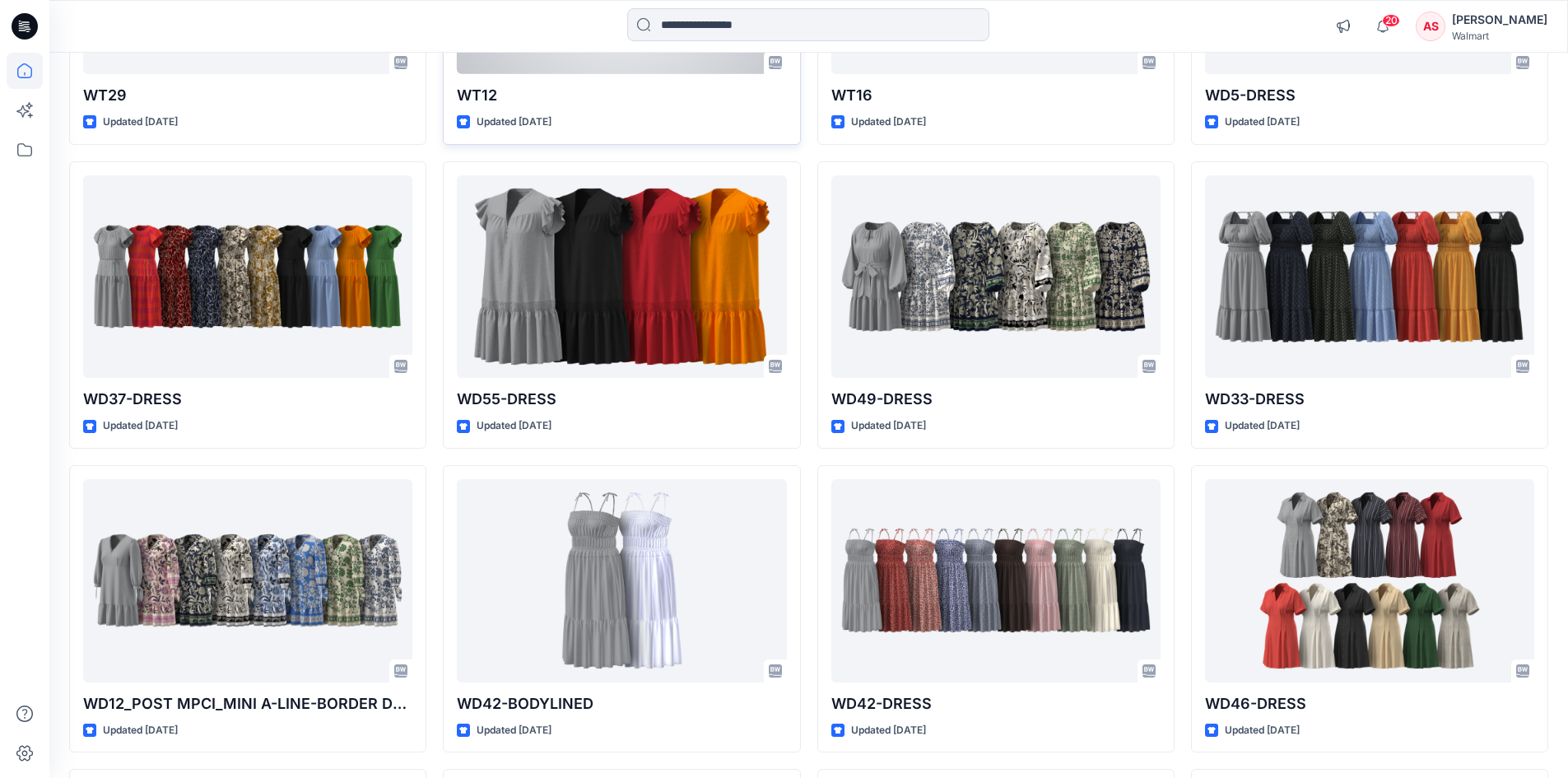
scroll to position [2222, 0]
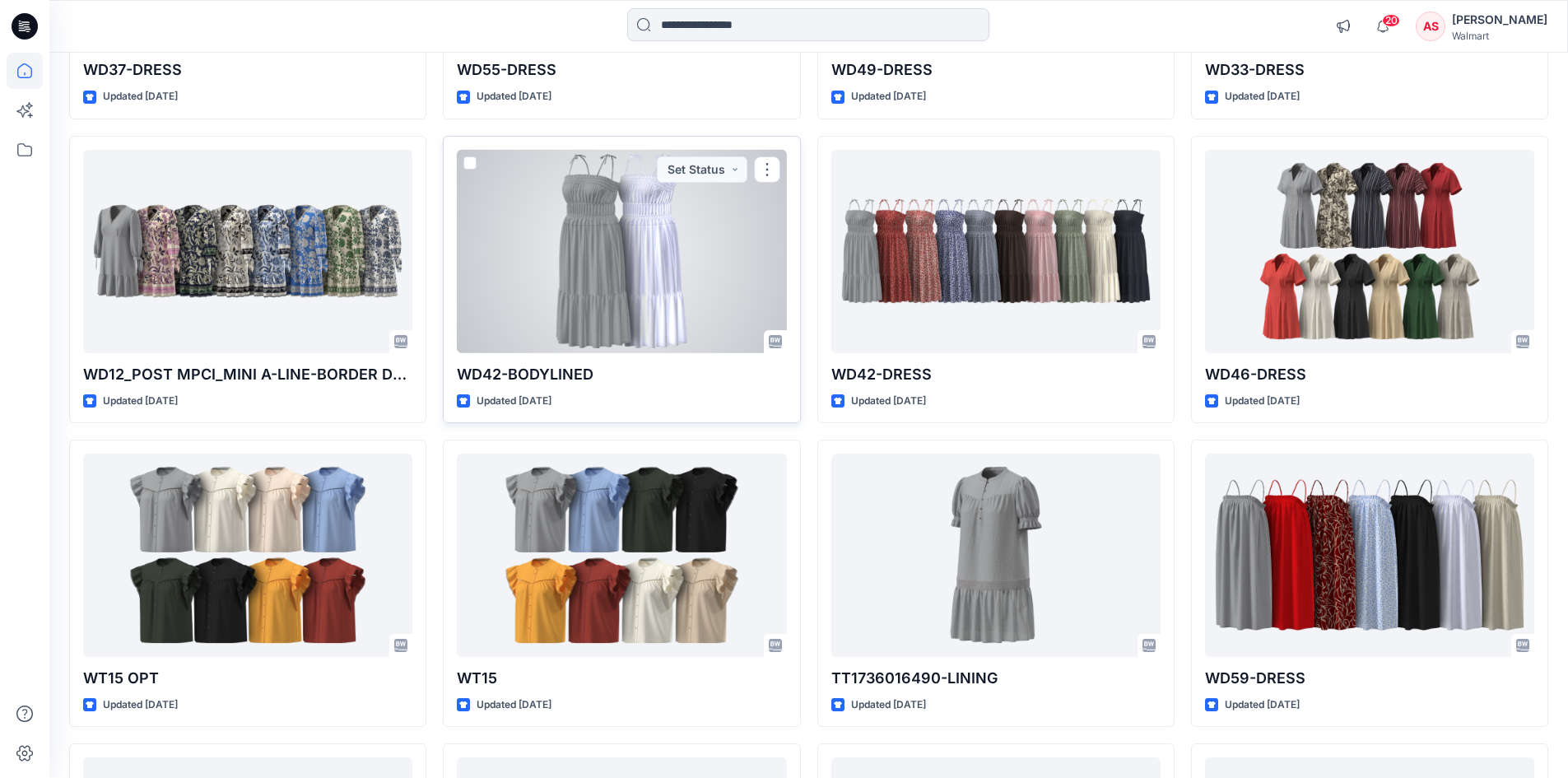
click at [600, 285] on div at bounding box center [621, 251] width 329 height 203
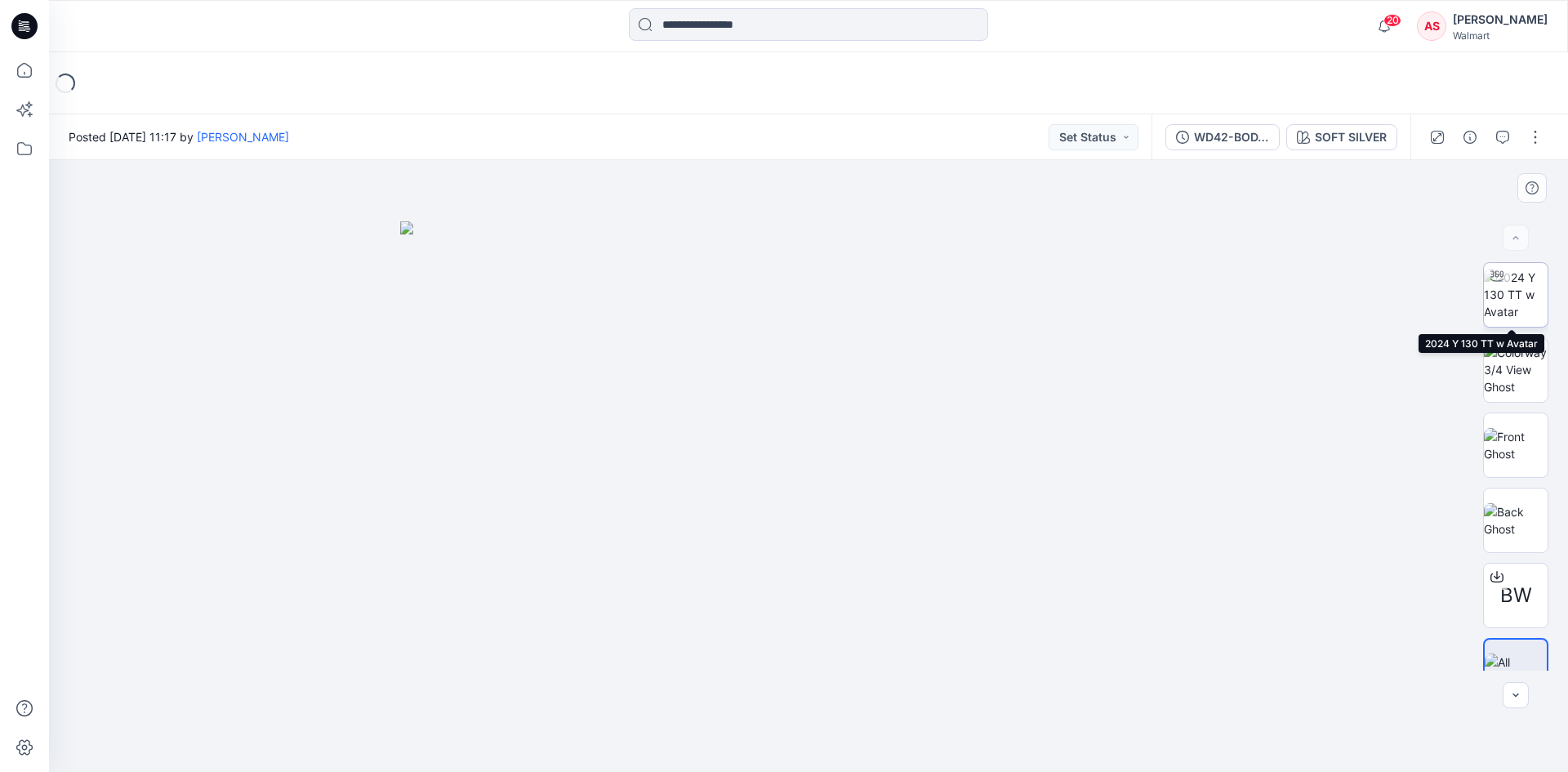
click at [1536, 295] on img at bounding box center [1516, 294] width 64 height 52
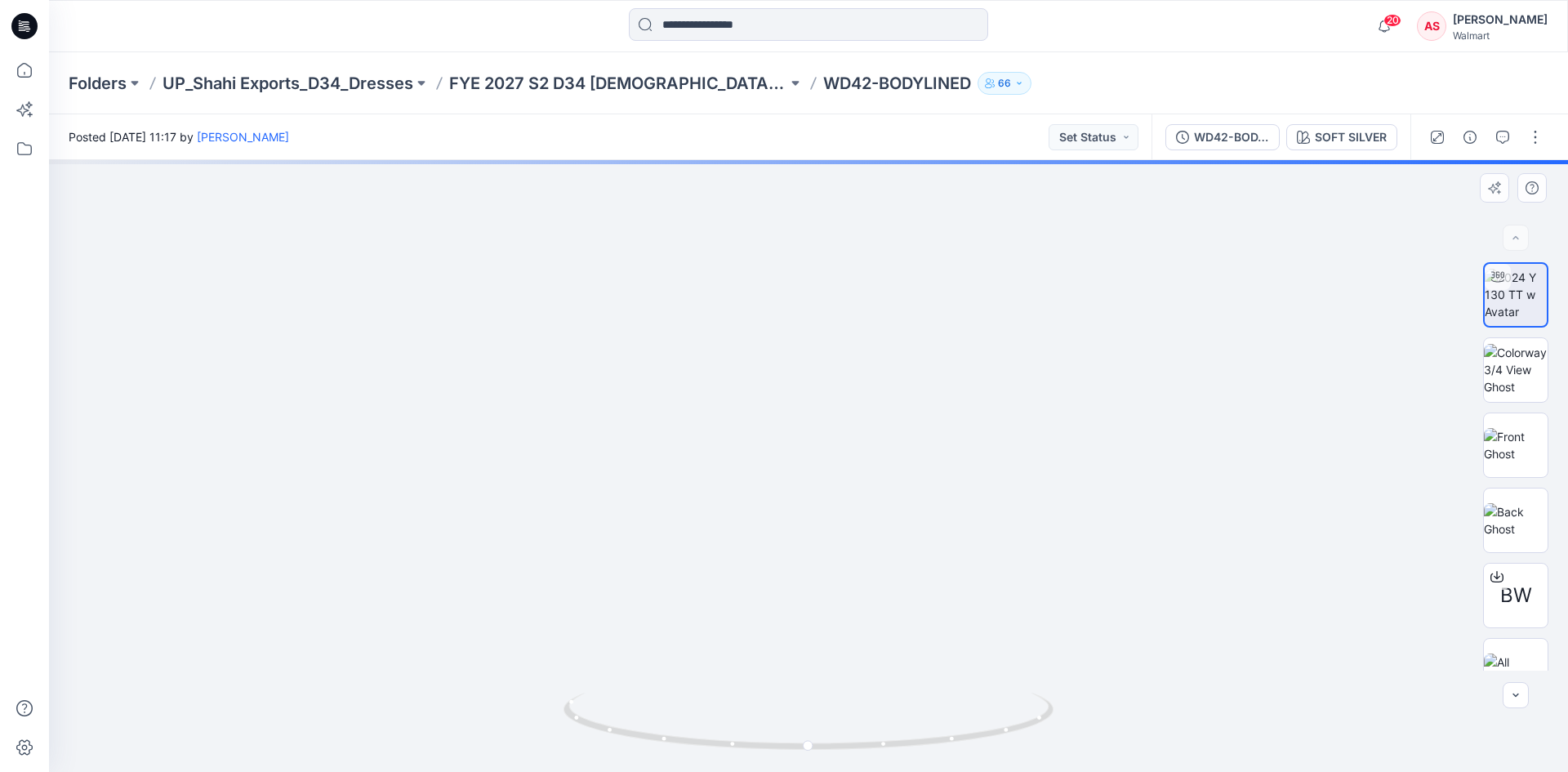
drag, startPoint x: 1048, startPoint y: 614, endPoint x: 1017, endPoint y: 448, distance: 168.9
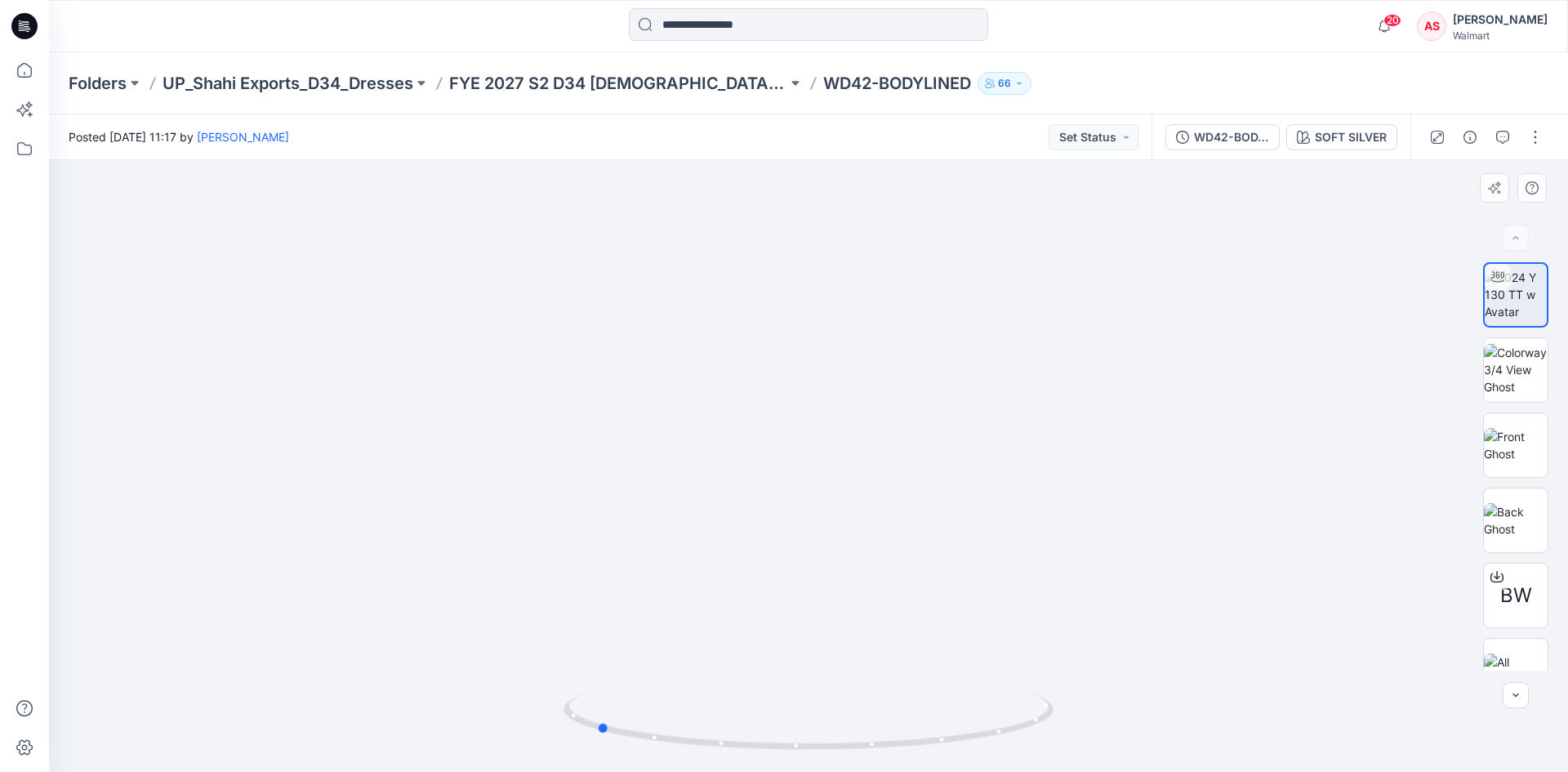
drag, startPoint x: 813, startPoint y: 752, endPoint x: 1091, endPoint y: 741, distance: 278.2
click at [1091, 741] on div at bounding box center [808, 466] width 1519 height 612
click at [20, 21] on icon at bounding box center [19, 20] width 3 height 1
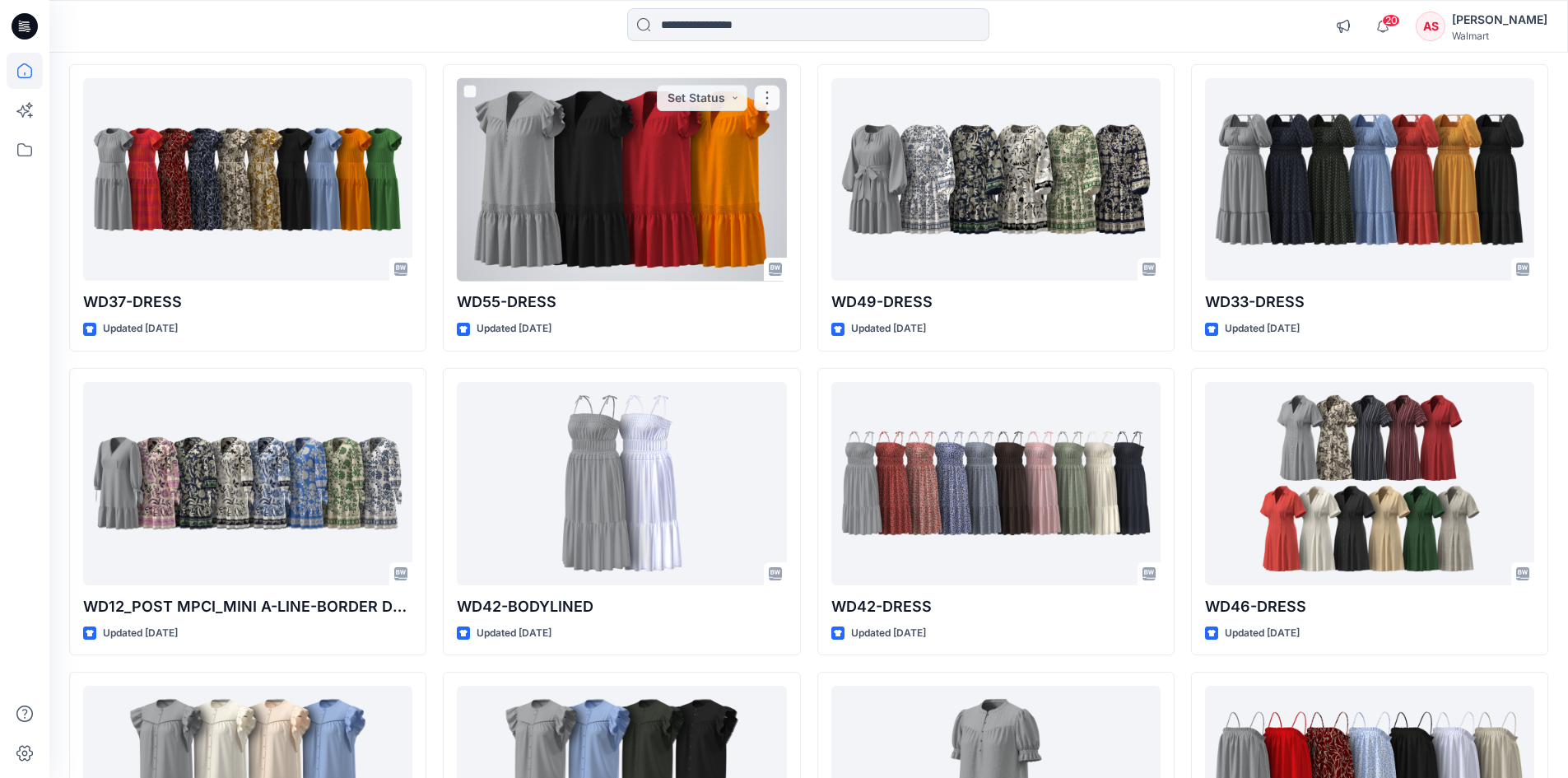
scroll to position [2222, 0]
